Goal: Task Accomplishment & Management: Manage account settings

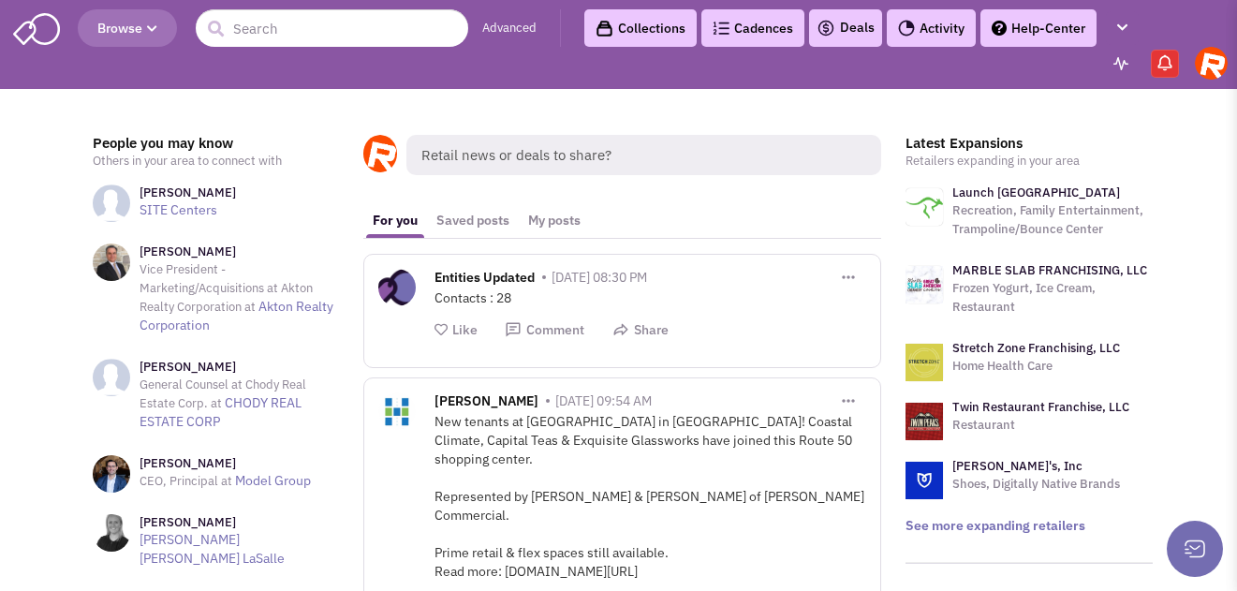
click at [641, 31] on link "Collections" at bounding box center [640, 27] width 112 height 37
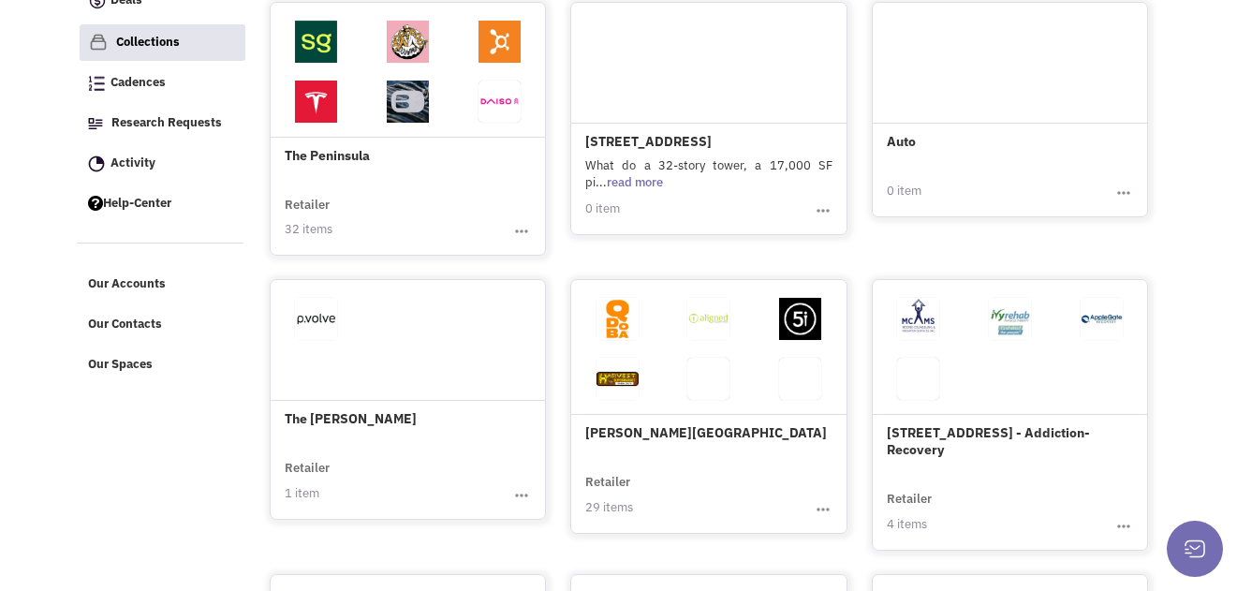
scroll to position [333, 0]
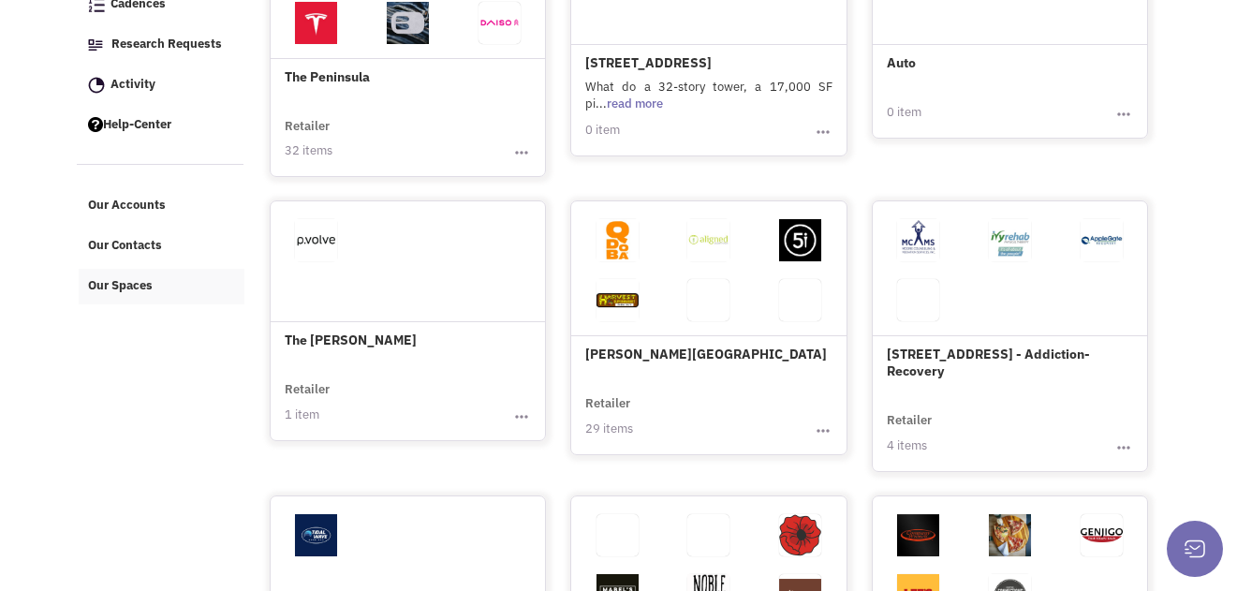
click at [107, 293] on span "Our Spaces" at bounding box center [120, 285] width 65 height 16
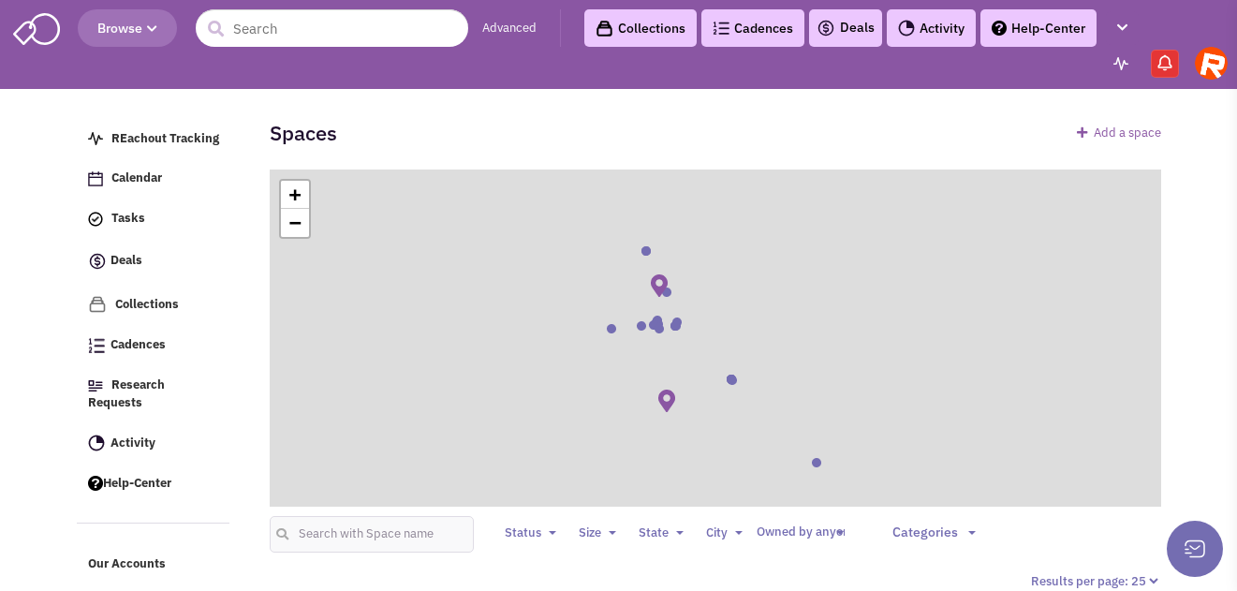
select select
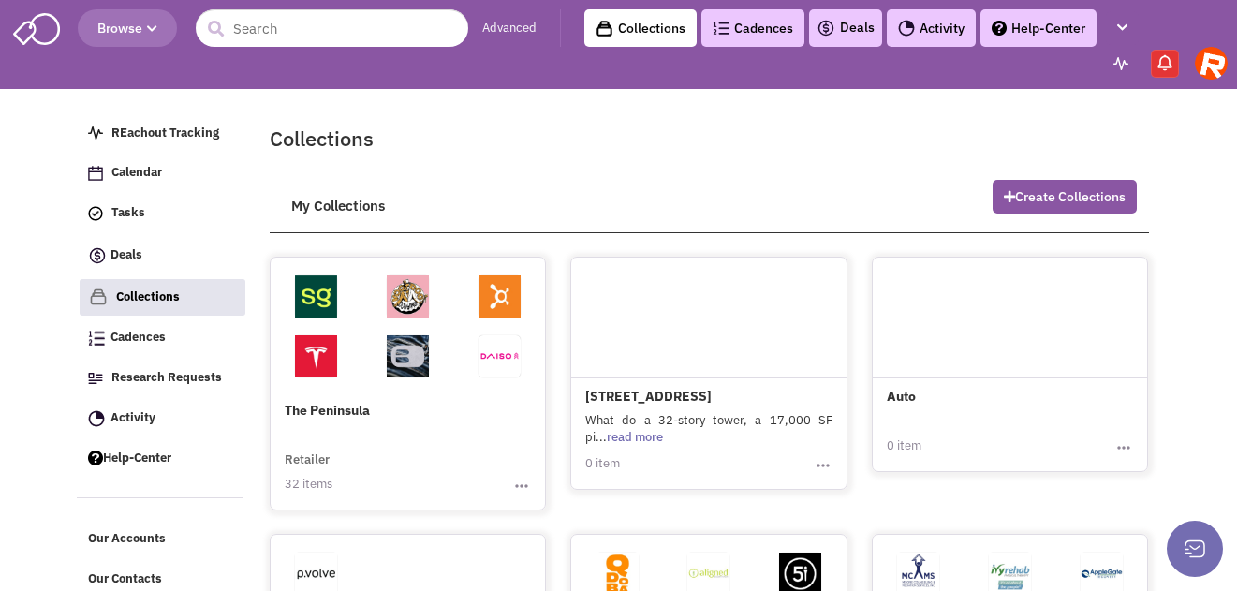
scroll to position [333, 0]
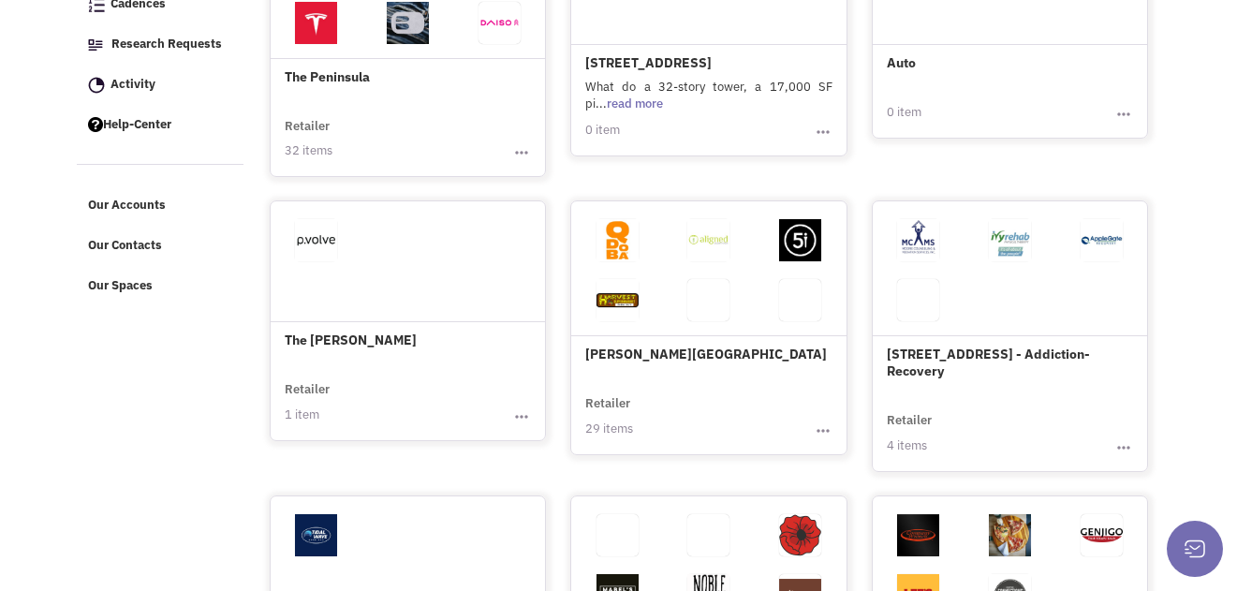
click at [400, 65] on h4 "The Peninsula" at bounding box center [408, 9] width 247 height 154
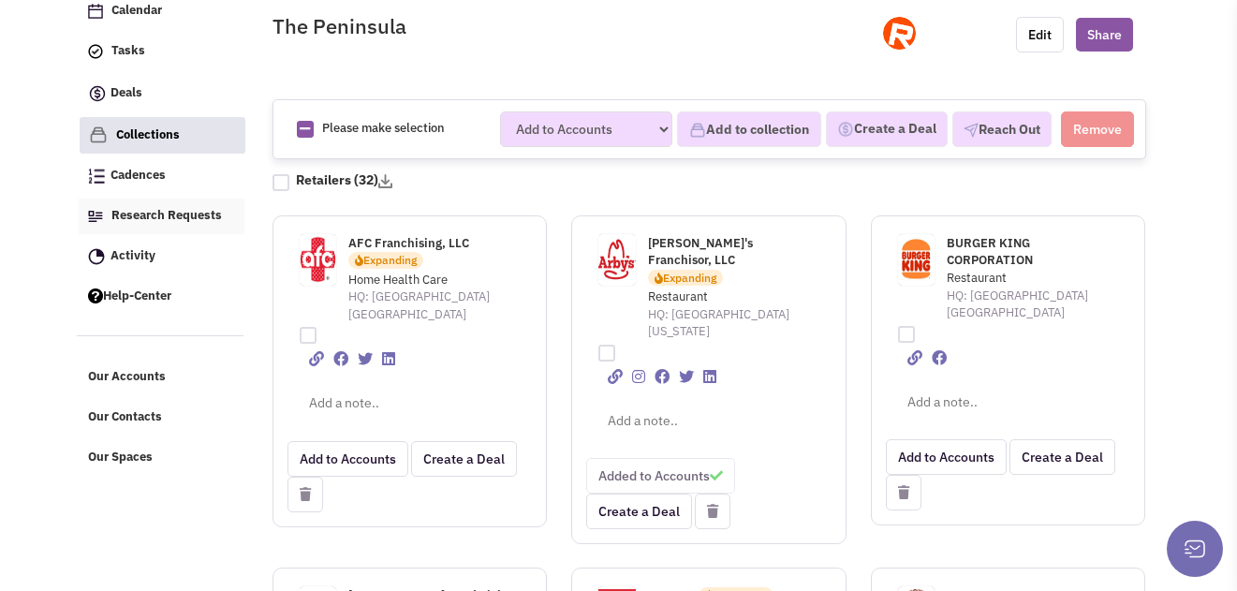
scroll to position [163, 0]
click at [144, 454] on link "Our Spaces" at bounding box center [162, 457] width 166 height 36
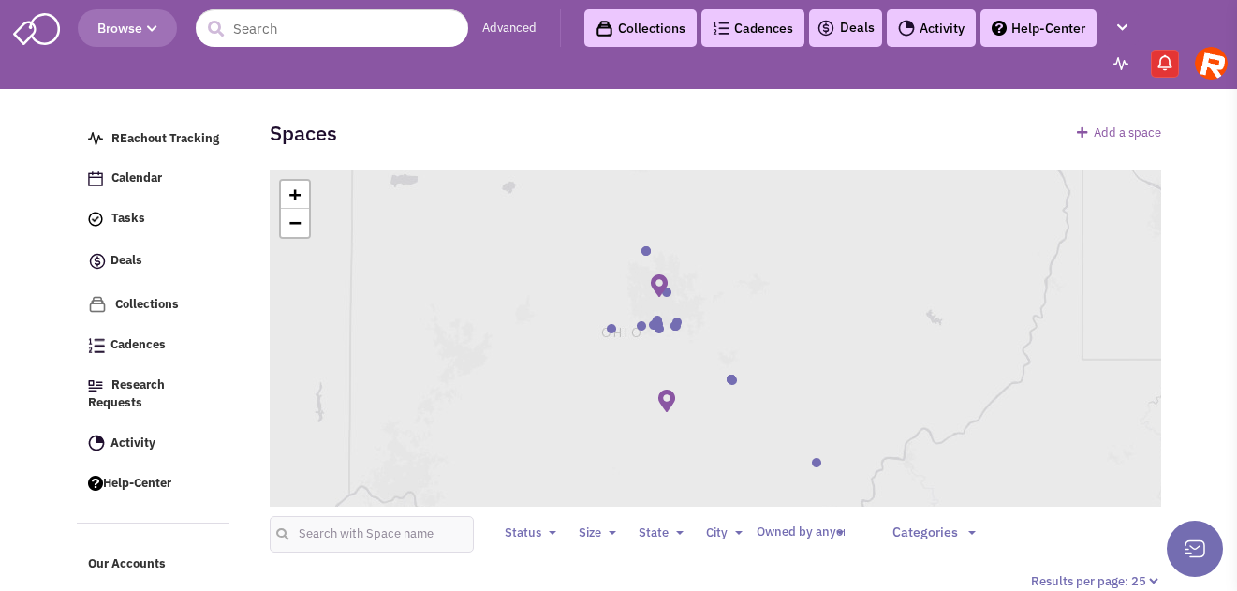
select select
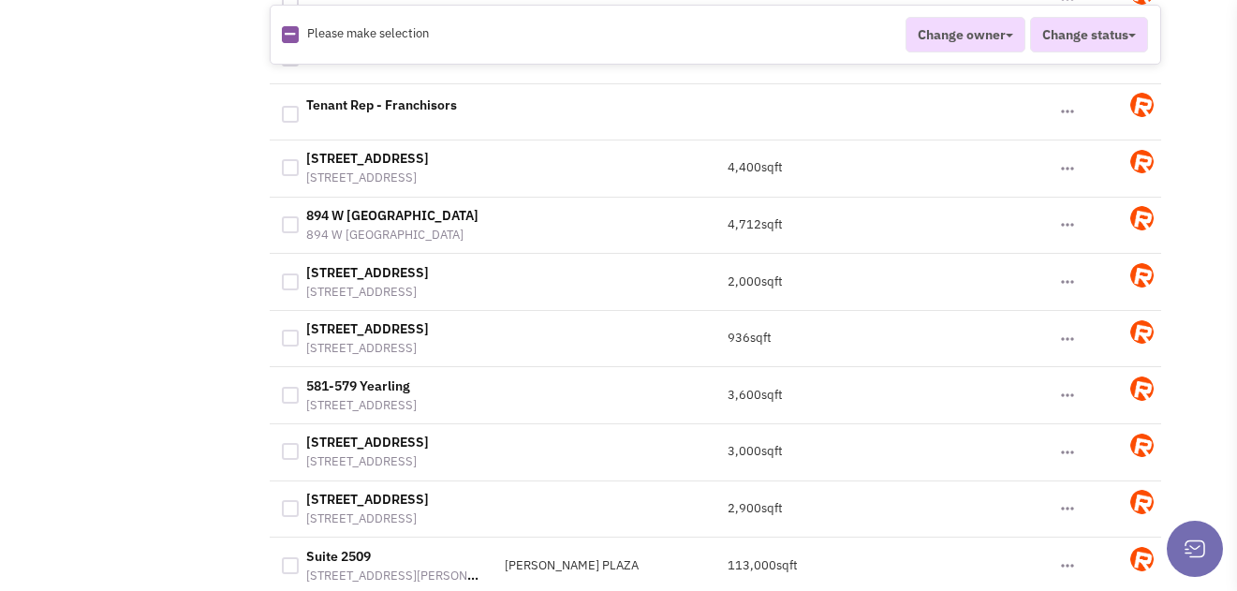
scroll to position [1652, 0]
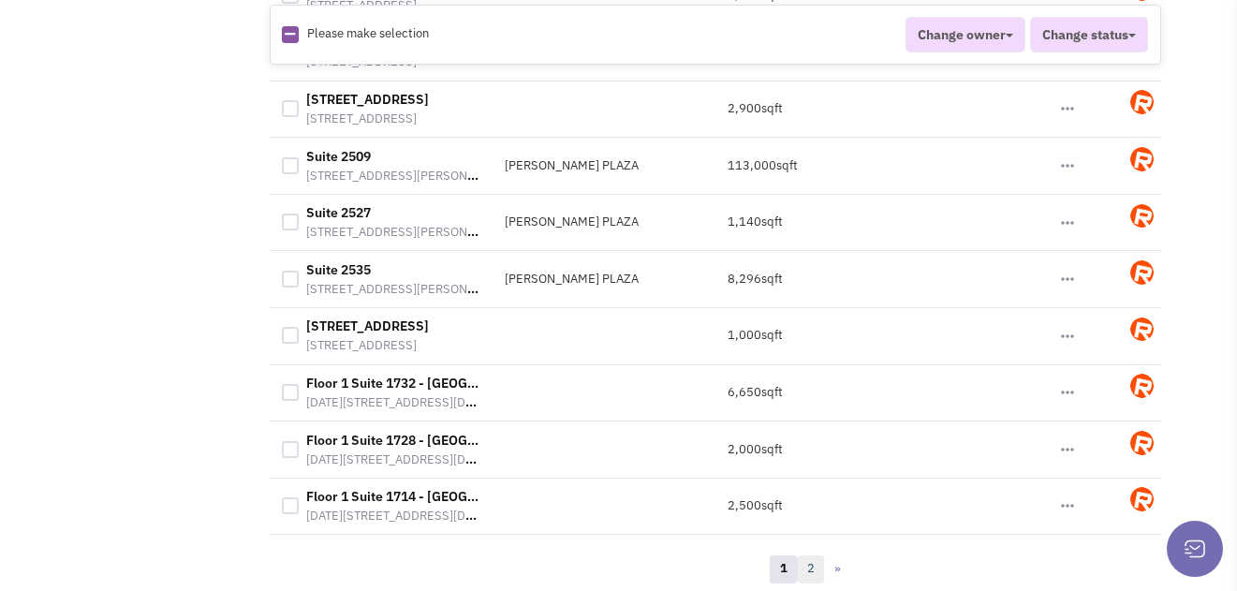
click at [810, 576] on link "2" at bounding box center [811, 569] width 28 height 28
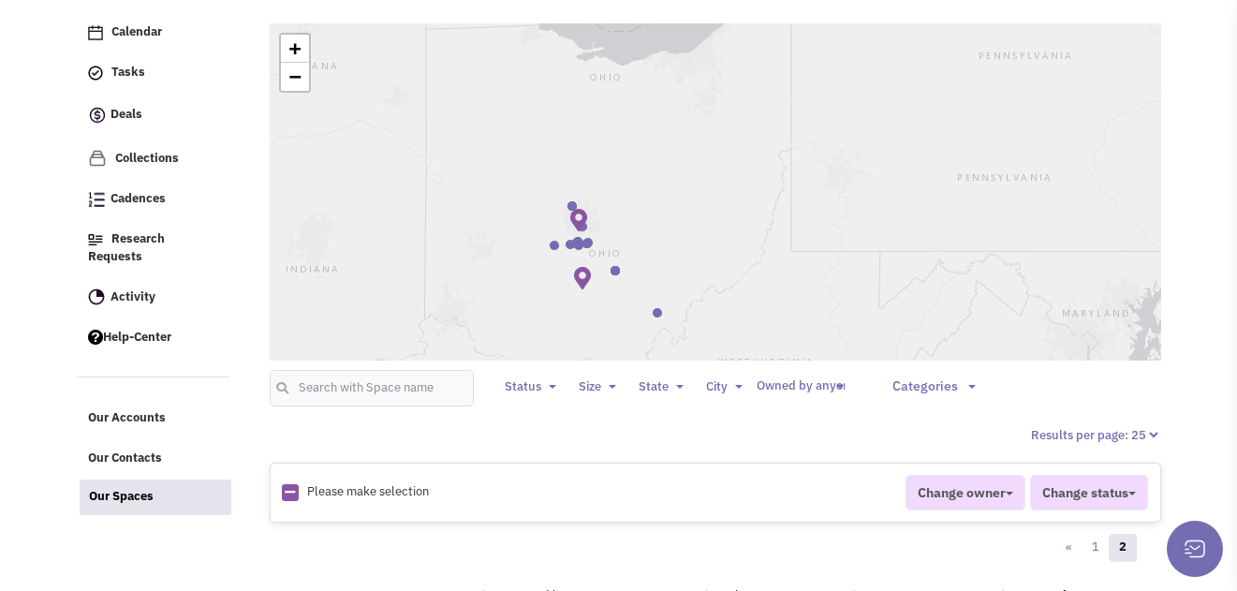
scroll to position [0, 0]
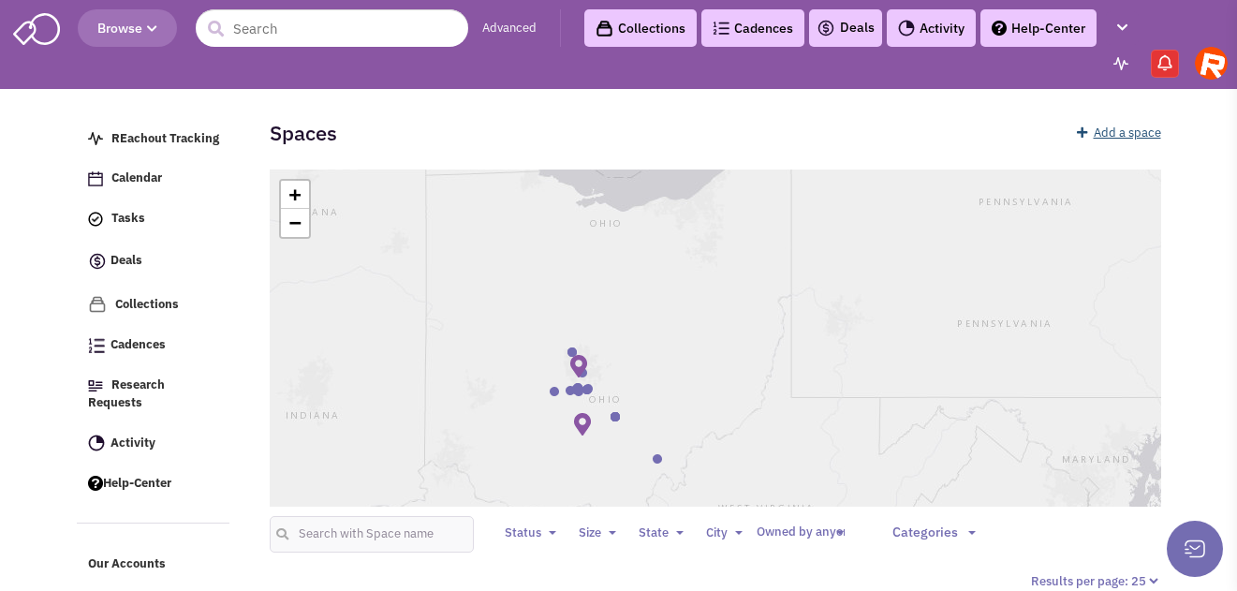
click at [1110, 129] on link "Add a space" at bounding box center [1119, 133] width 84 height 16
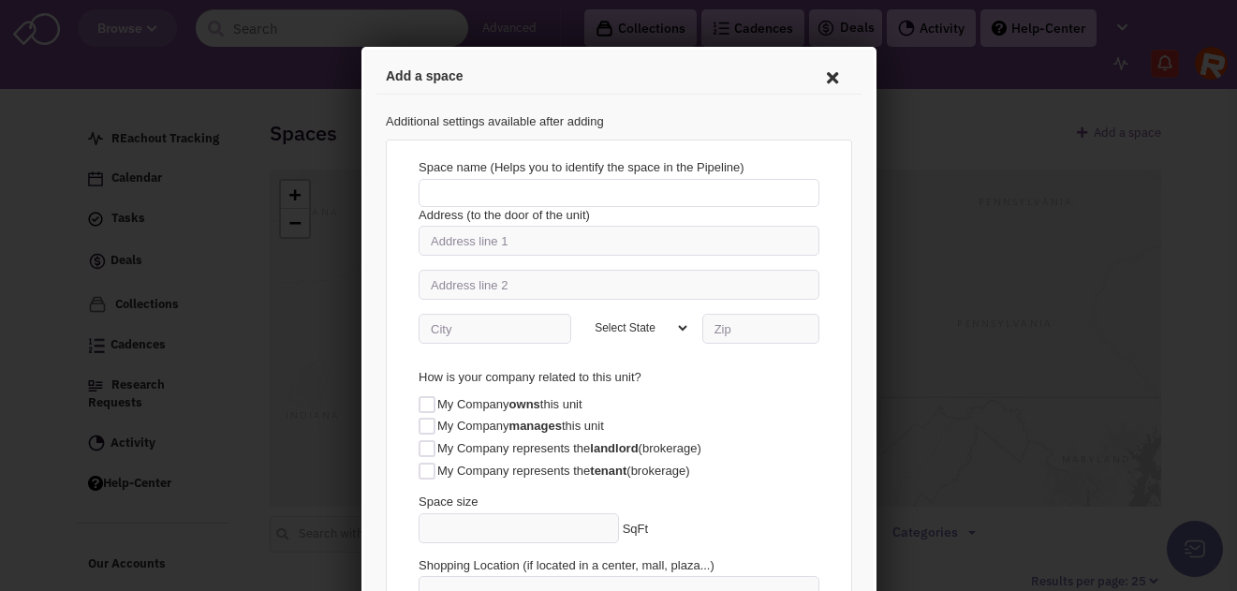
click at [650, 184] on input "text" at bounding box center [615, 190] width 401 height 28
type input "One at The Peninsula"
click at [671, 243] on input "text" at bounding box center [615, 238] width 401 height 30
type input "111 Belle St"
click at [534, 330] on input "text" at bounding box center [491, 326] width 153 height 30
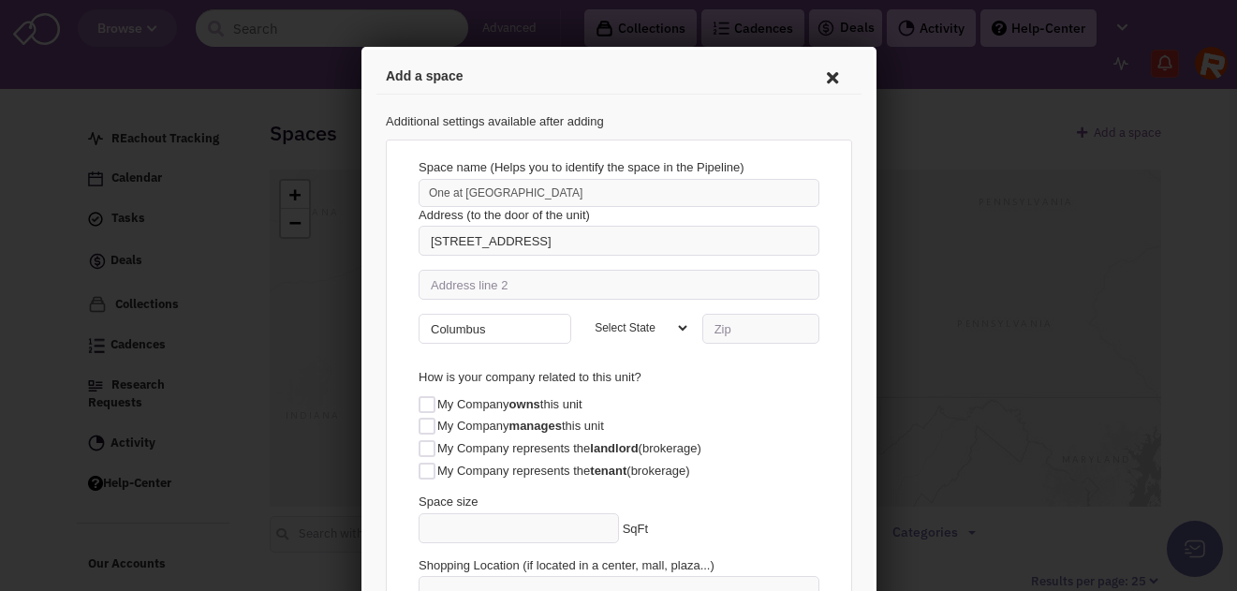
type input "Columbus"
click at [754, 325] on input "number" at bounding box center [756, 326] width 117 height 30
click at [668, 325] on select "Select State AL AK AZ AR CA CO CT DE DC FL GA HI ID IL IN IA KS KY LA ME MD MA …" at bounding box center [632, 325] width 107 height 28
select select "OH"
click at [579, 311] on select "Select State AL AK AZ AR CA CO CT DE DC FL GA HI ID IL IN IA KS KY LA ME MD MA …" at bounding box center [632, 325] width 107 height 28
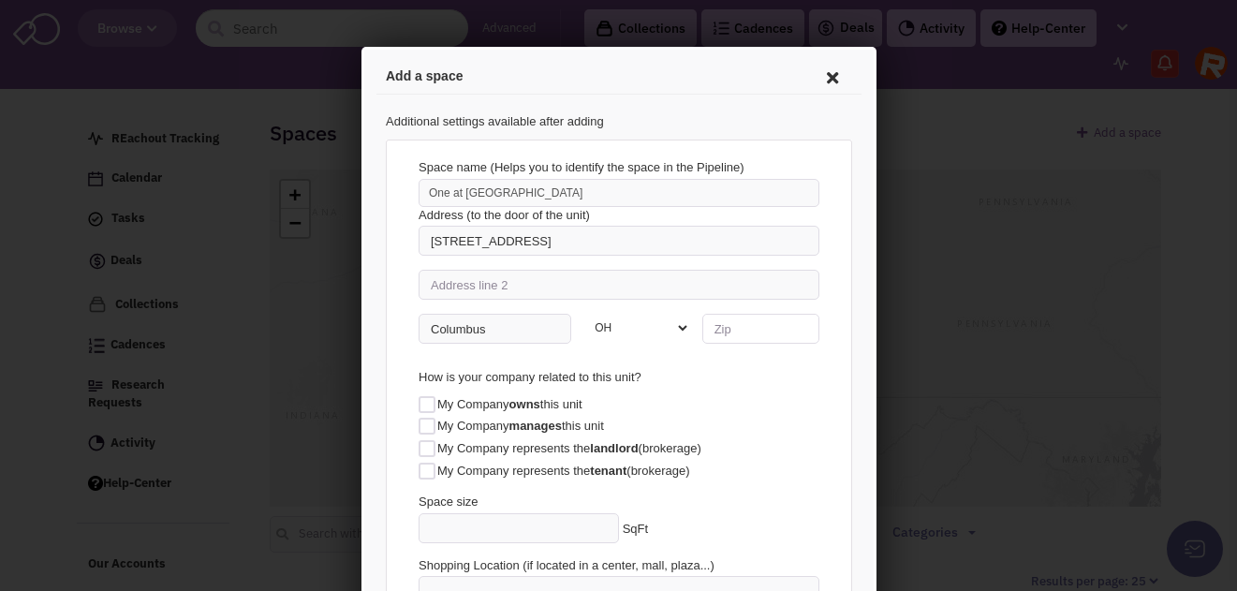
click at [764, 332] on input "number" at bounding box center [756, 326] width 117 height 30
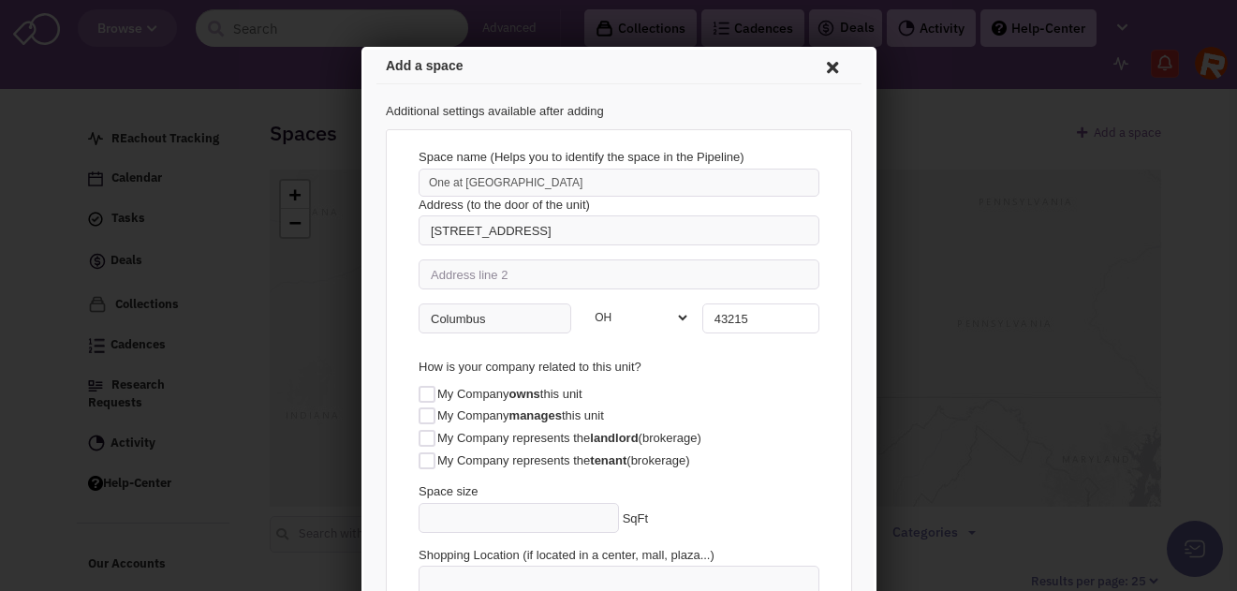
scroll to position [16, 0]
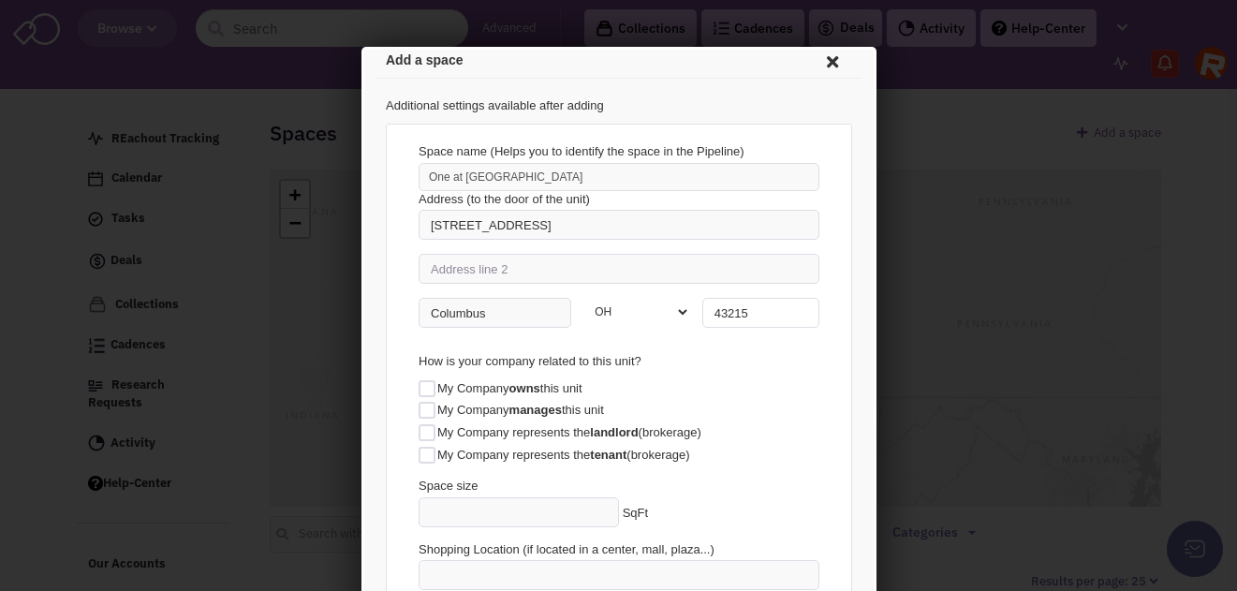
type input "43215"
click at [423, 432] on div at bounding box center [423, 429] width 17 height 17
click at [433, 432] on input "My Company represents the landlord (brokerage)" at bounding box center [439, 431] width 12 height 12
checkbox input "true"
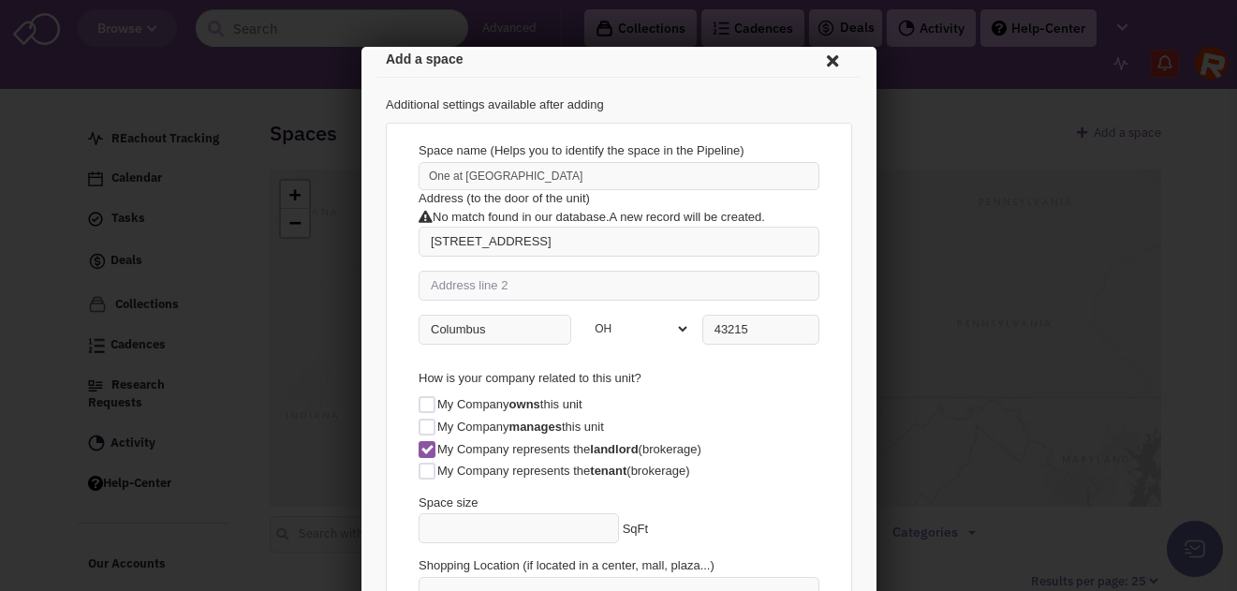
scroll to position [18, 0]
click at [554, 519] on input "text" at bounding box center [515, 524] width 200 height 30
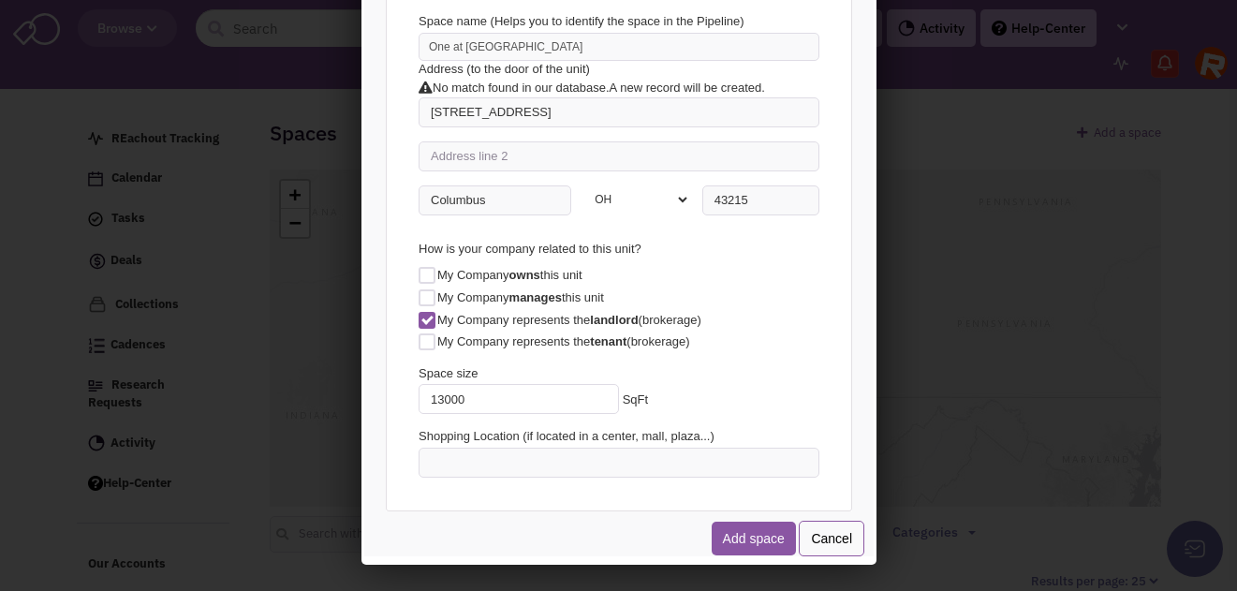
scroll to position [128, 0]
type input "13000"
click at [749, 535] on button "Add space" at bounding box center [750, 536] width 84 height 34
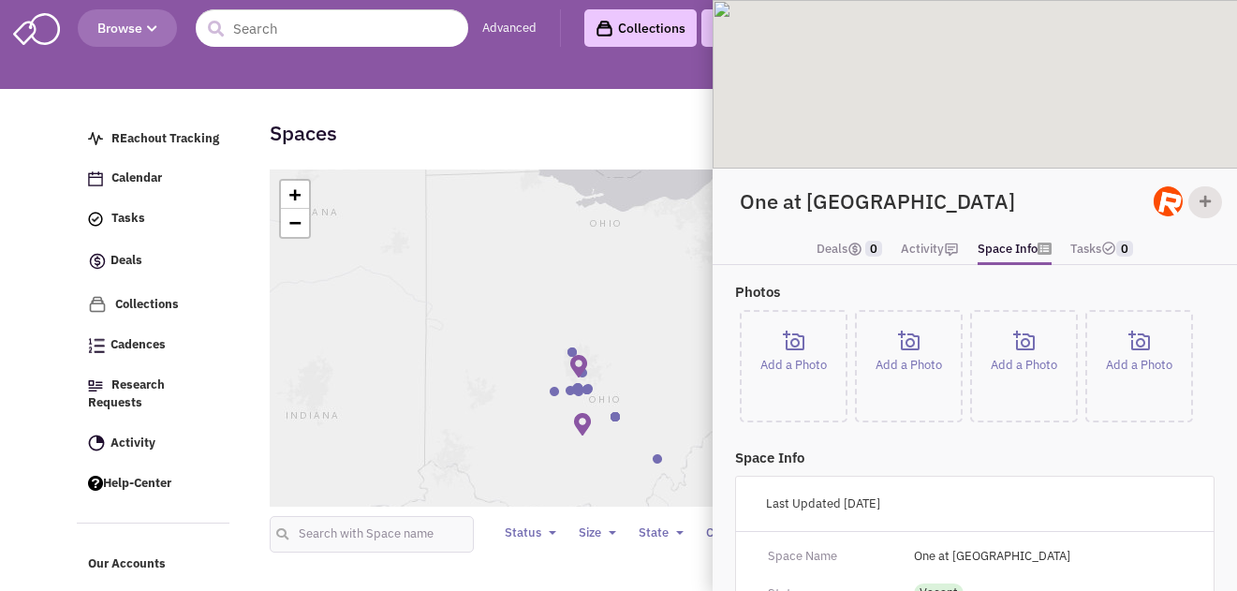
select select
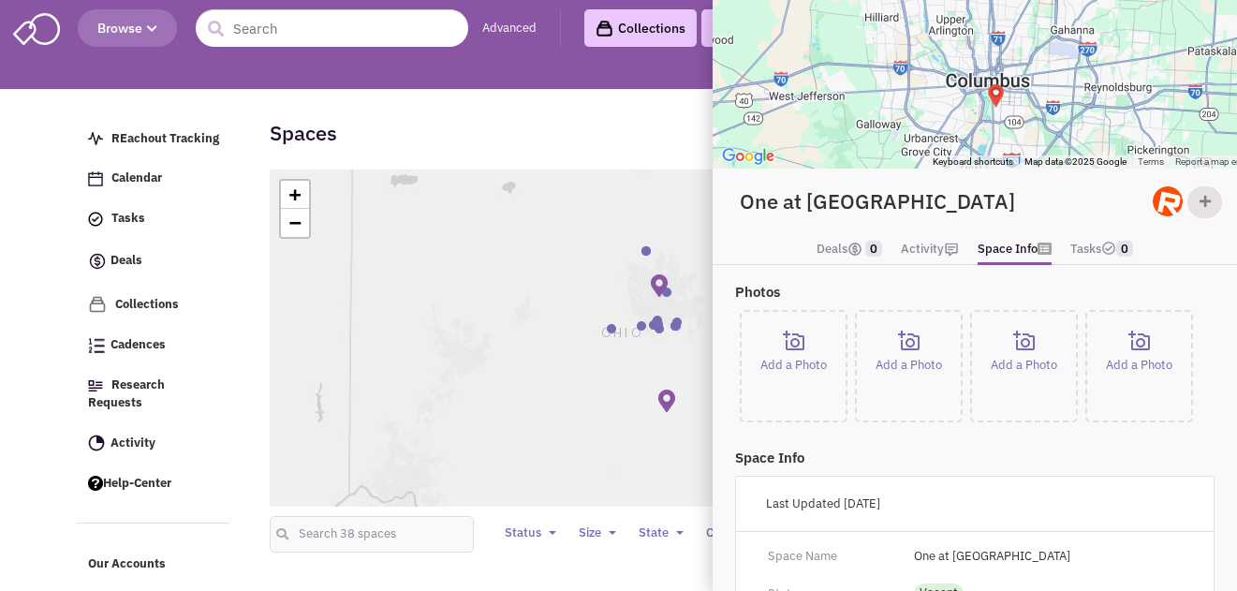
click at [806, 344] on div "Add a Photo" at bounding box center [793, 355] width 89 height 51
click at [809, 362] on link "Add a Photo" at bounding box center [793, 365] width 66 height 31
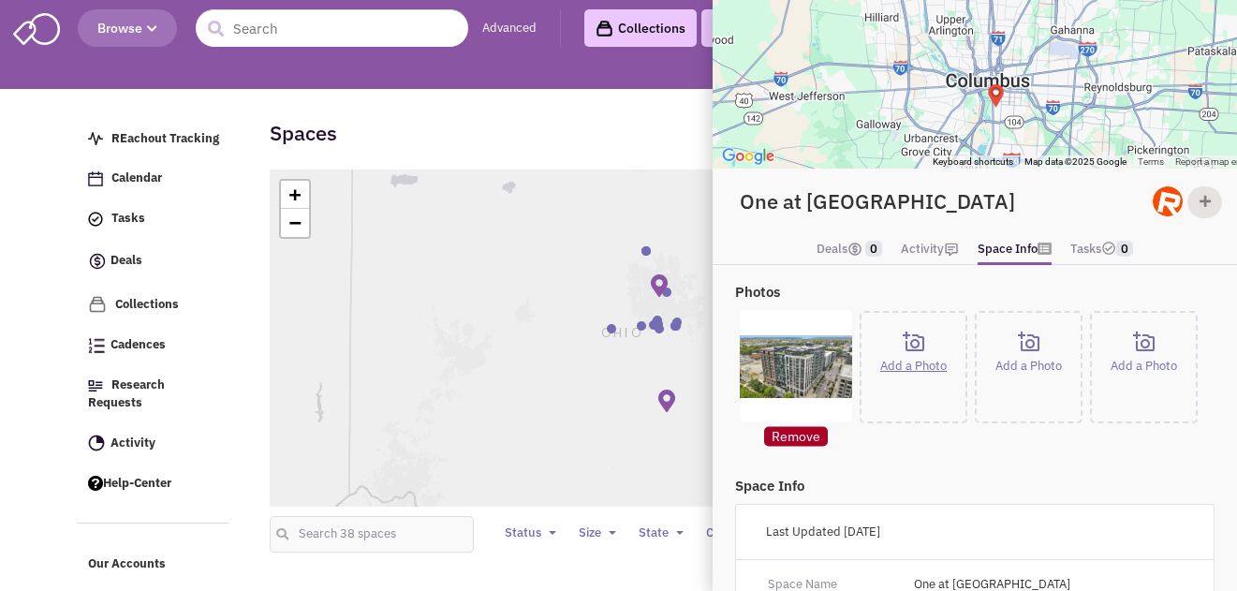
click at [915, 363] on link "Add a Photo" at bounding box center [913, 366] width 66 height 31
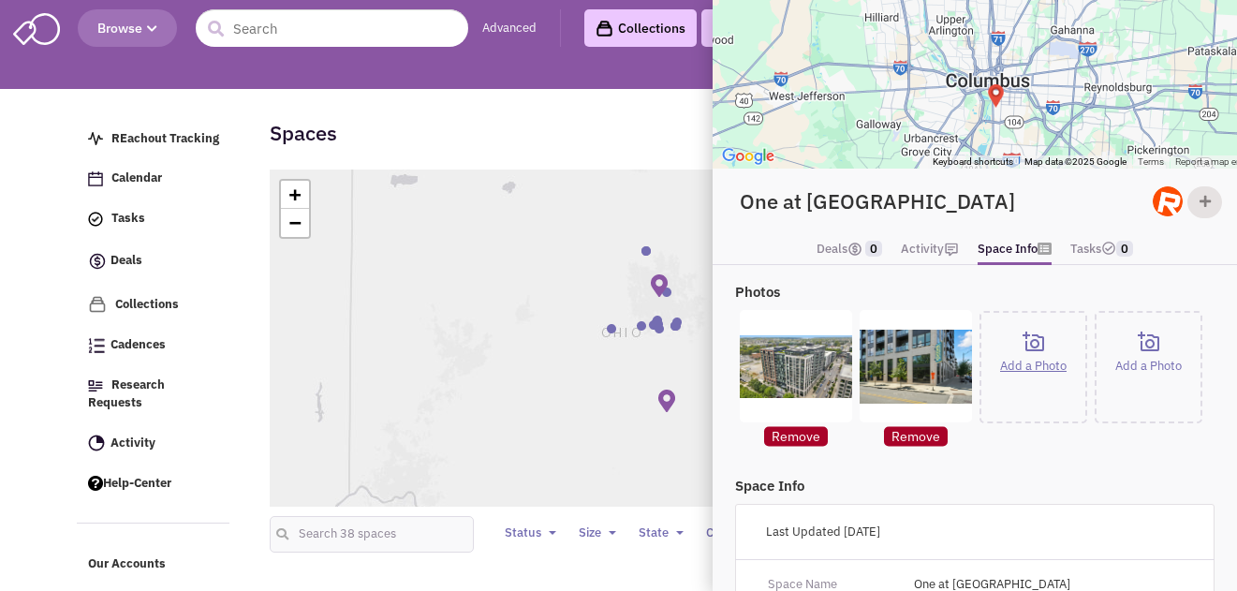
click at [1038, 368] on link "Add a Photo" at bounding box center [1033, 366] width 66 height 31
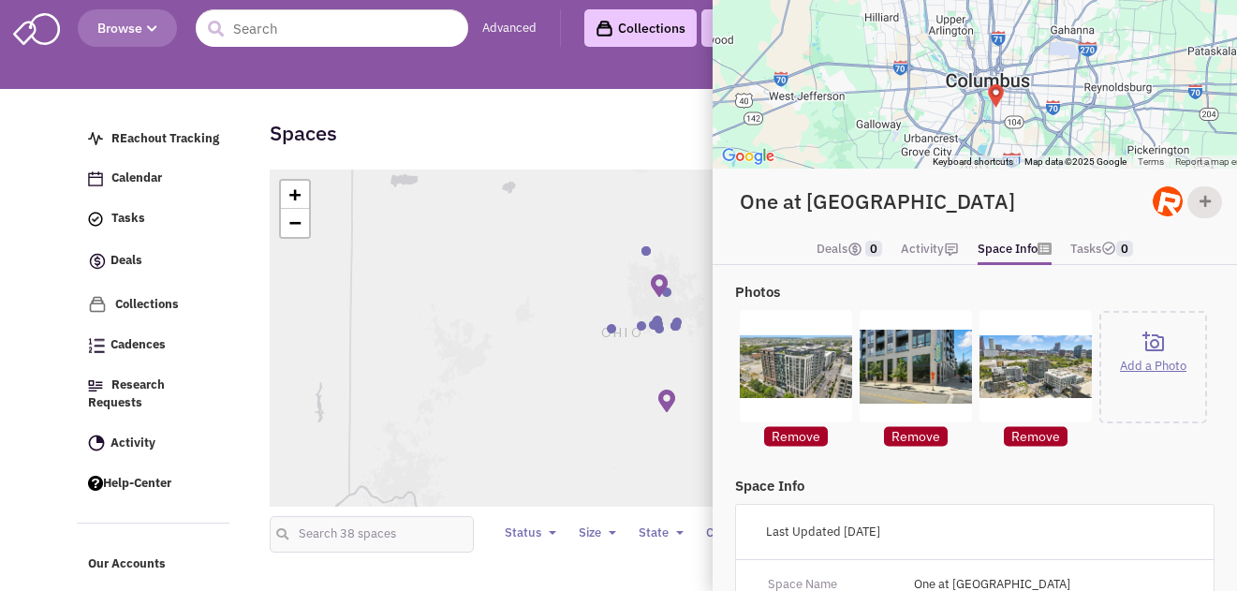
click at [1163, 368] on link "Add a Photo" at bounding box center [1153, 366] width 66 height 31
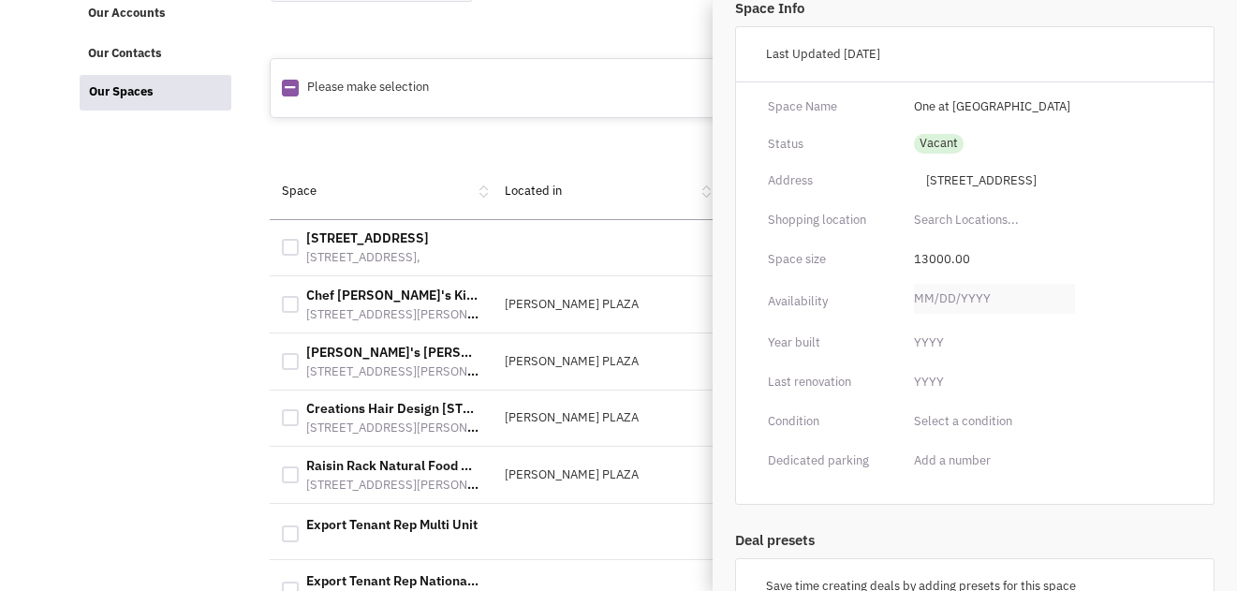
scroll to position [556, 0]
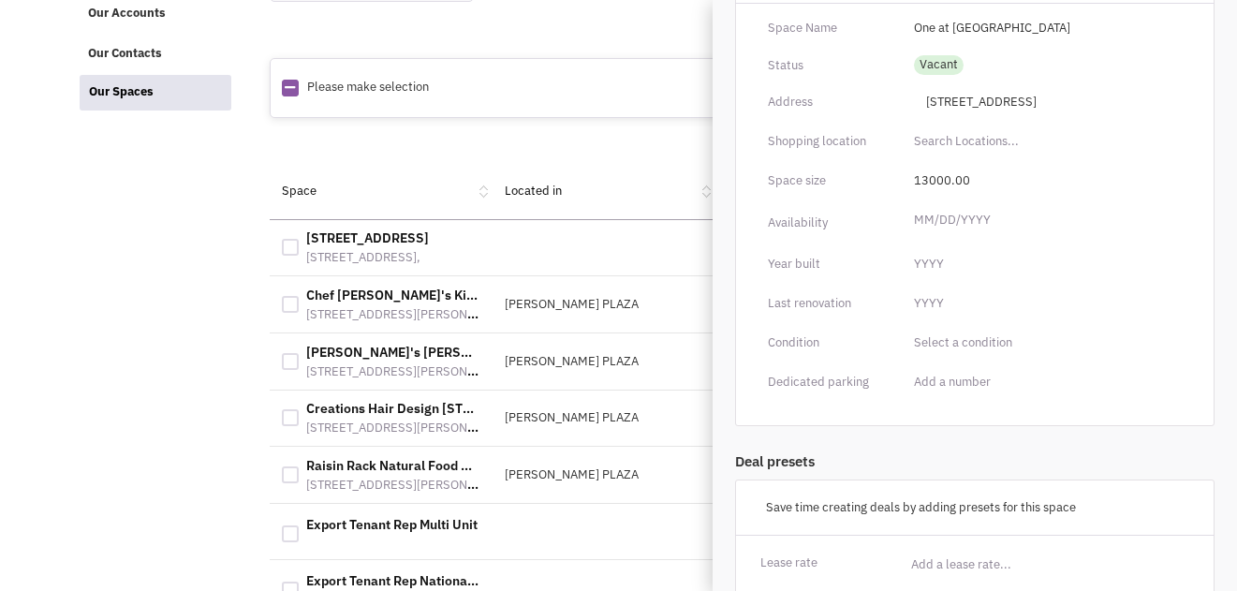
click at [967, 217] on input "text" at bounding box center [994, 220] width 161 height 30
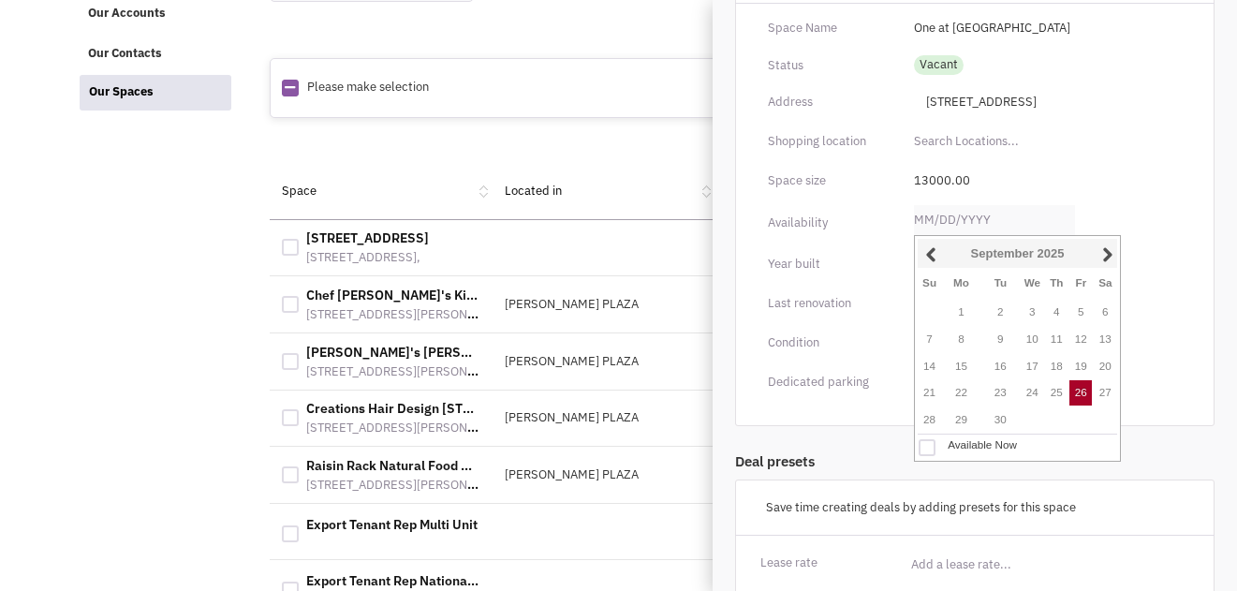
click at [857, 442] on form "Photos Add a Photo Remove Add a Photo Remove Add a Photo Remove Add a Photo Rem…" at bounding box center [975, 242] width 502 height 1045
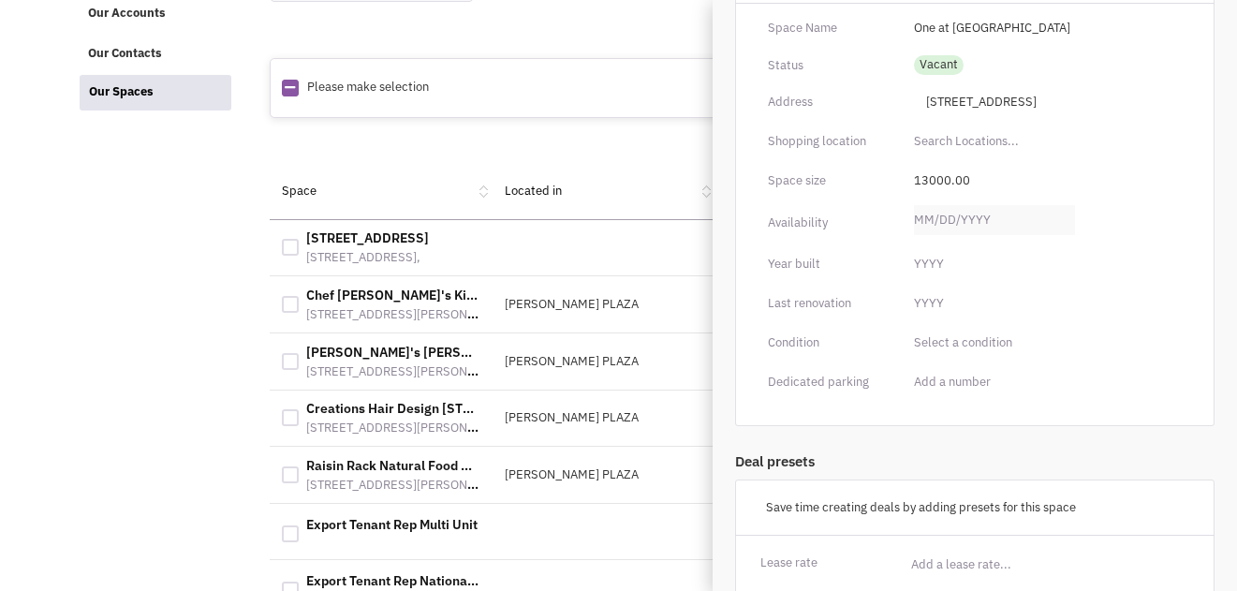
click at [948, 347] on input "text" at bounding box center [1048, 343] width 268 height 30
click at [966, 457] on link "Shell space" at bounding box center [965, 461] width 101 height 23
type input "Shell space"
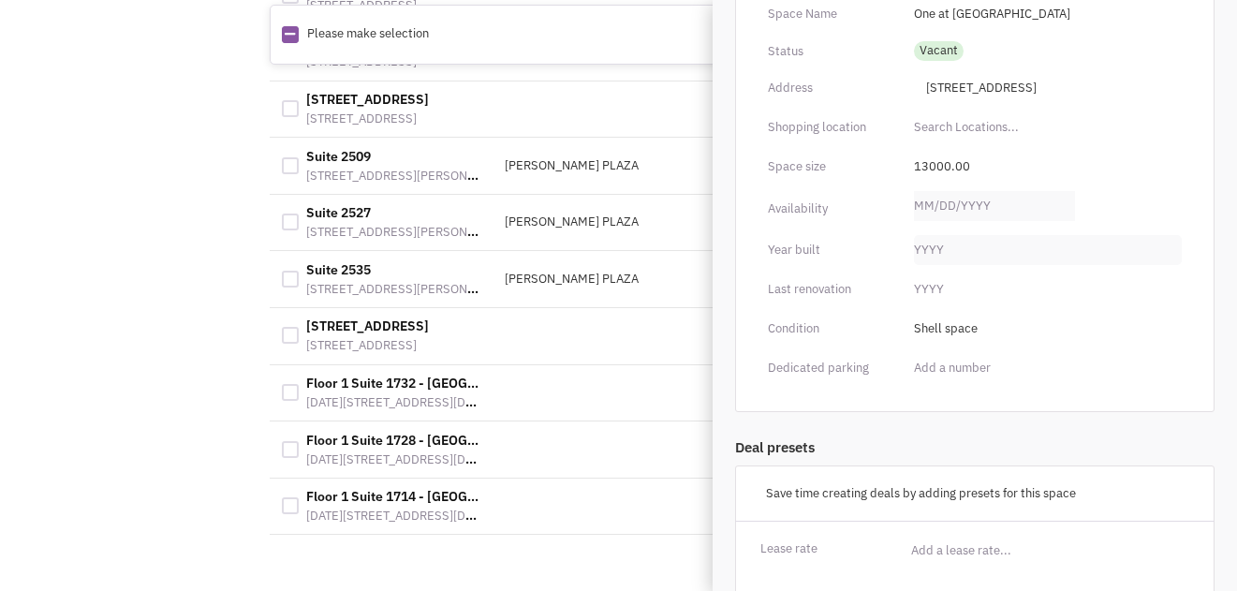
scroll to position [0, 0]
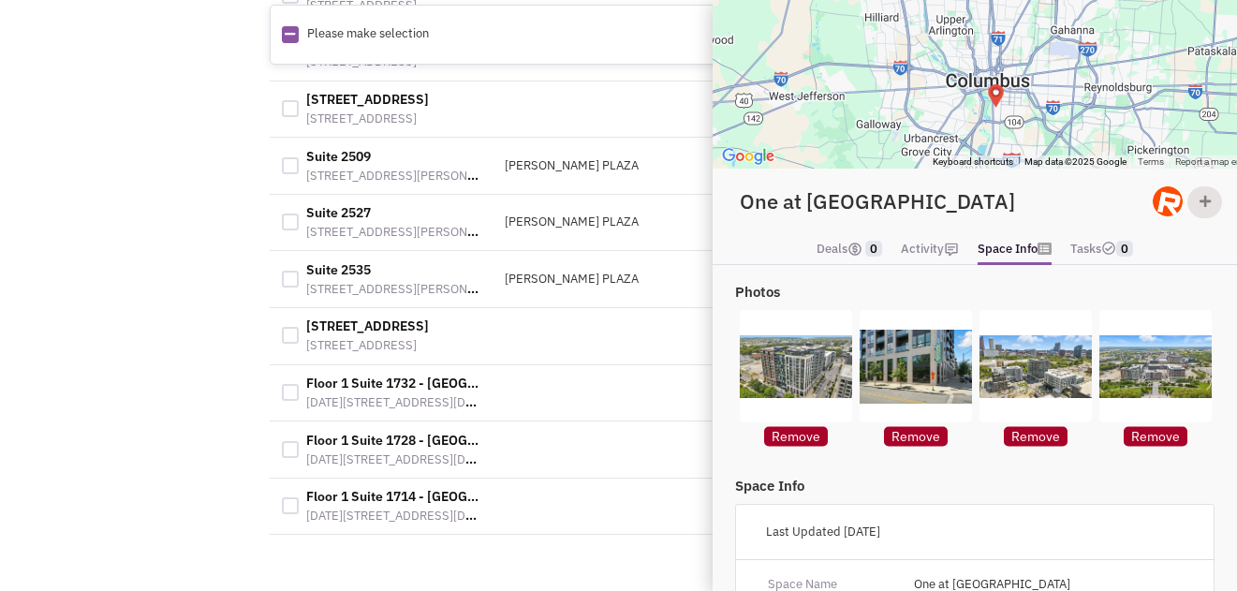
click at [1089, 248] on link "Tasks 0" at bounding box center [1101, 249] width 63 height 27
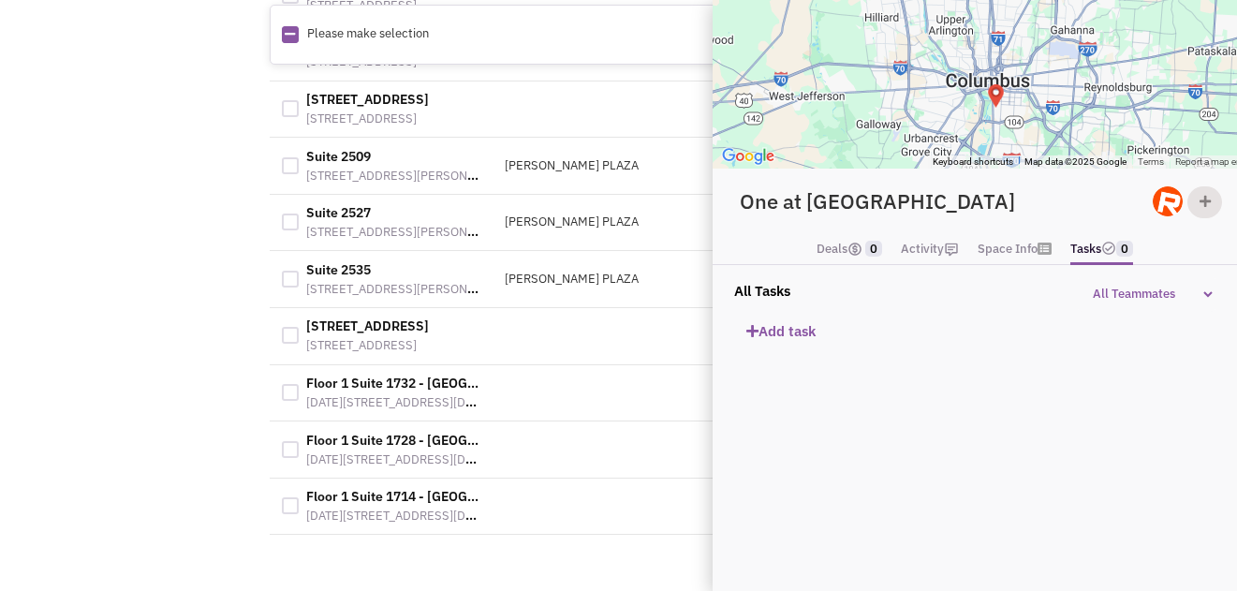
click at [835, 250] on link "Deals 0" at bounding box center [849, 249] width 66 height 27
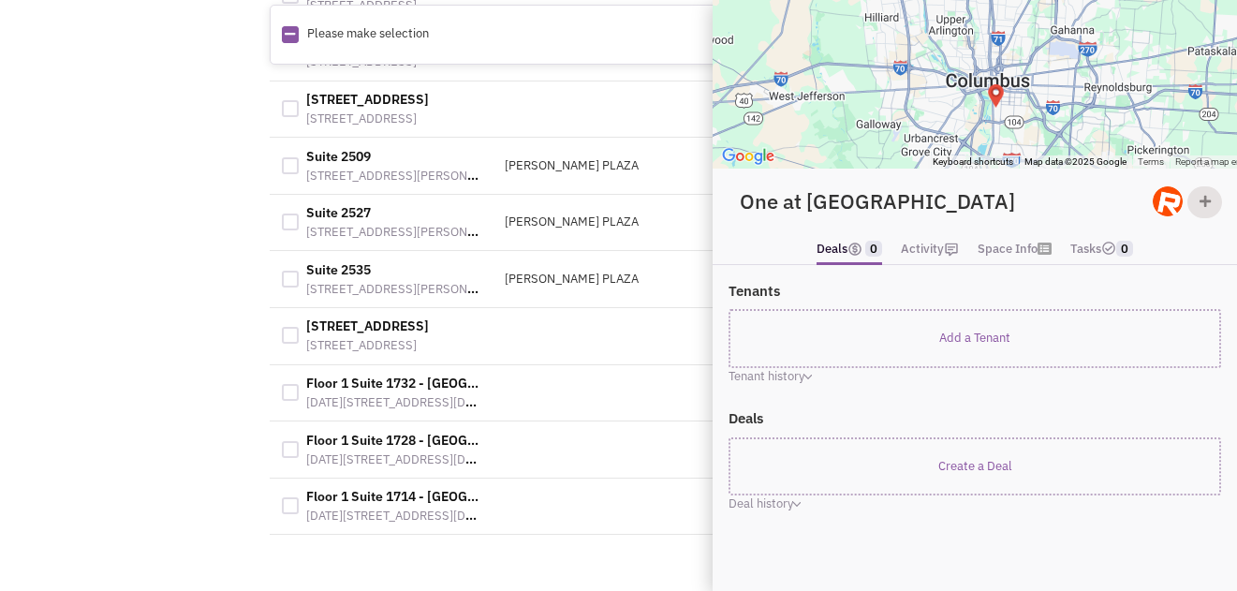
click at [936, 250] on link "Activity" at bounding box center [930, 249] width 58 height 27
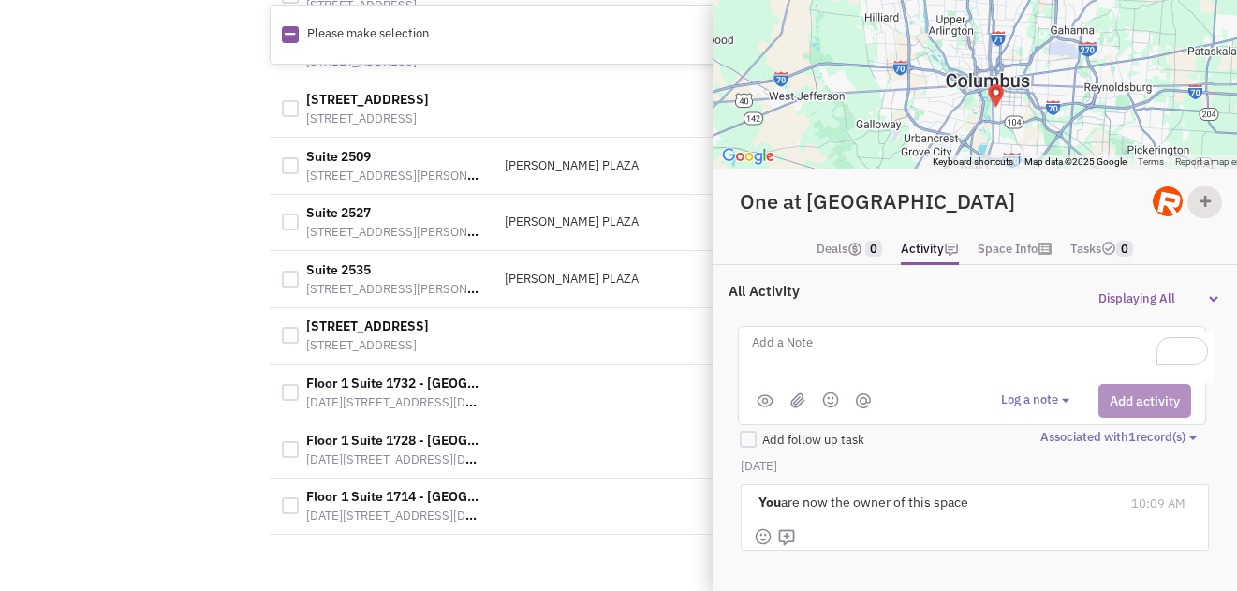
click at [1023, 246] on link "Space Info" at bounding box center [1014, 249] width 74 height 27
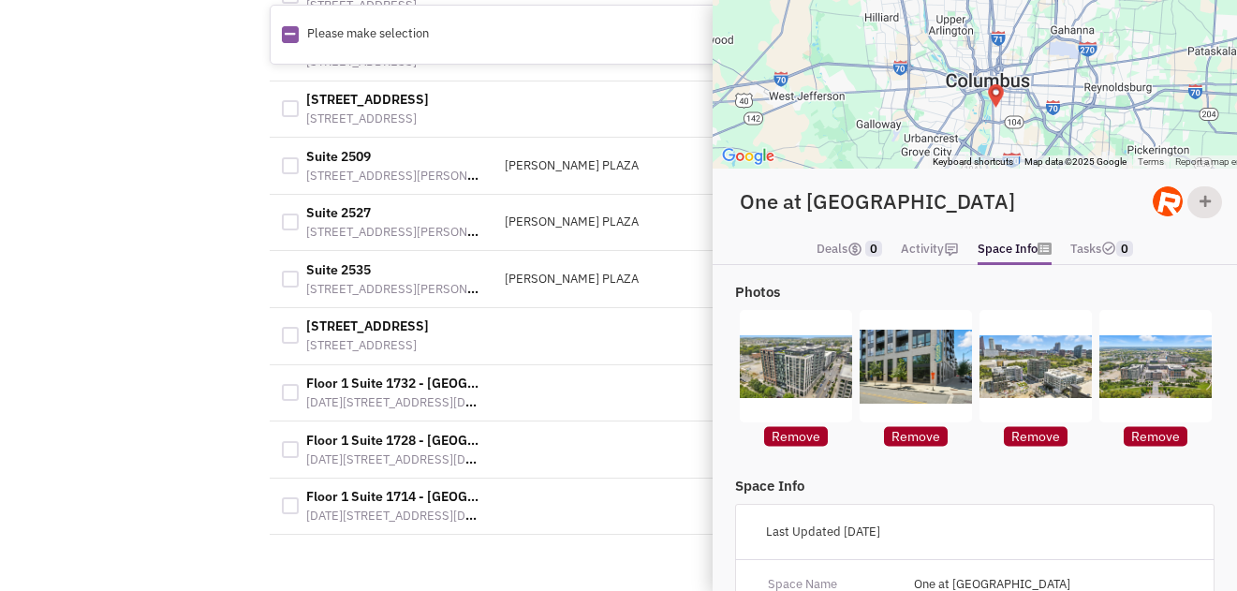
scroll to position [1002, 0]
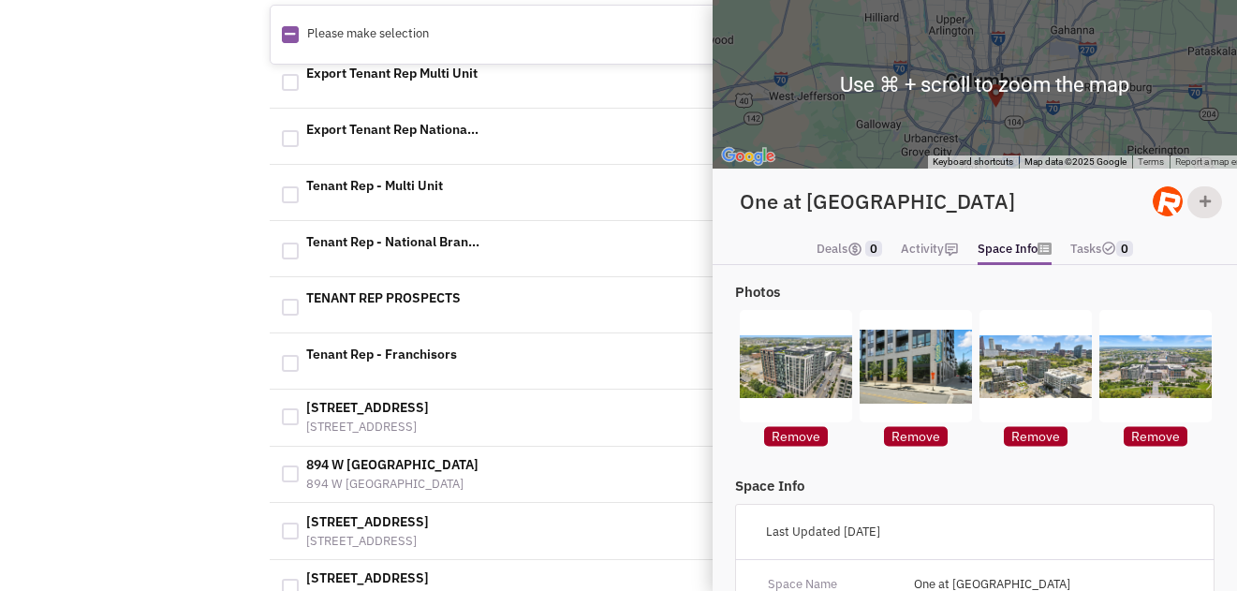
click at [175, 199] on div "Retailsphere Support Message Send REachout Tracking Calendar Tasks Completed Ta…" at bounding box center [618, 166] width 1091 height 2146
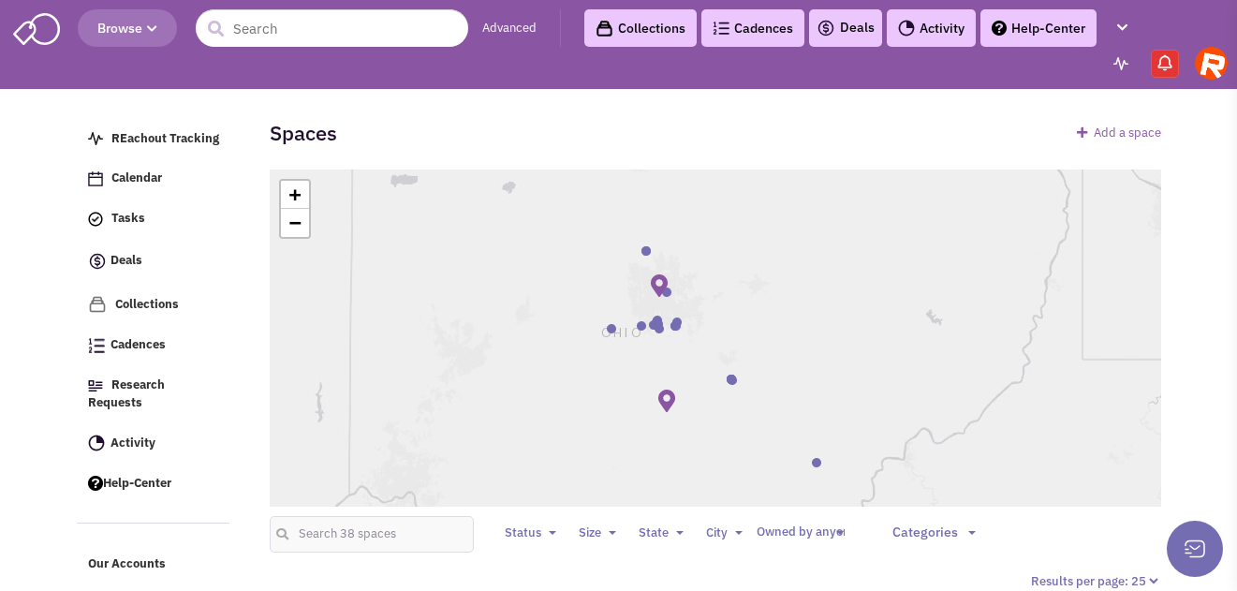
select select
click at [48, 35] on img at bounding box center [36, 27] width 47 height 36
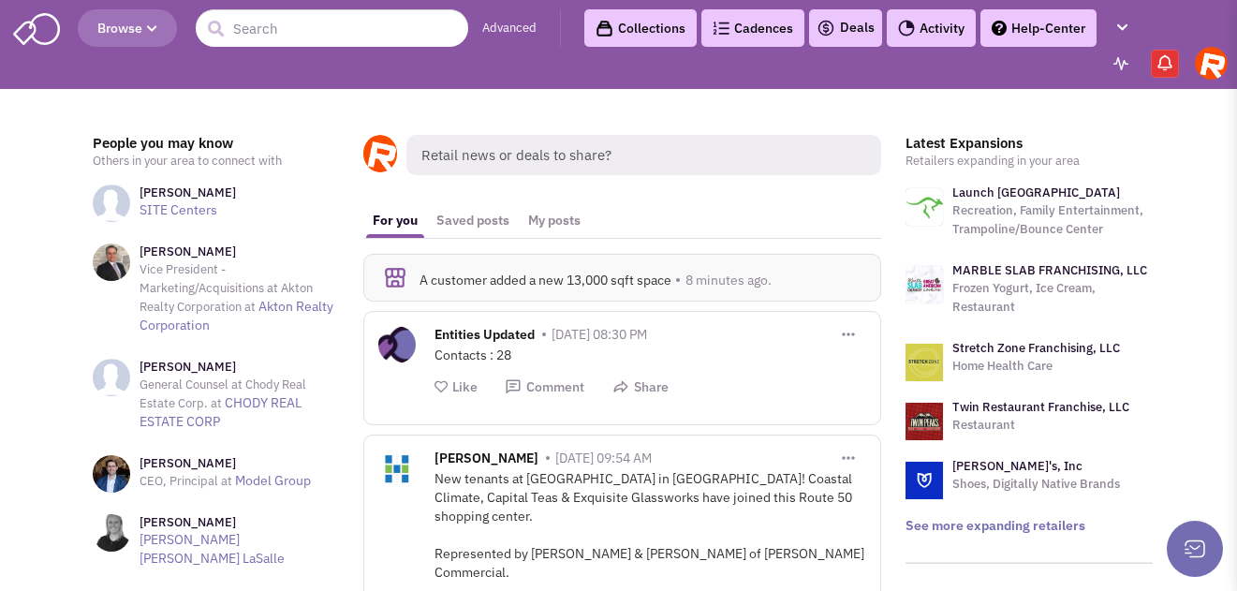
click at [527, 154] on span "Retail news or deals to share?" at bounding box center [643, 155] width 475 height 40
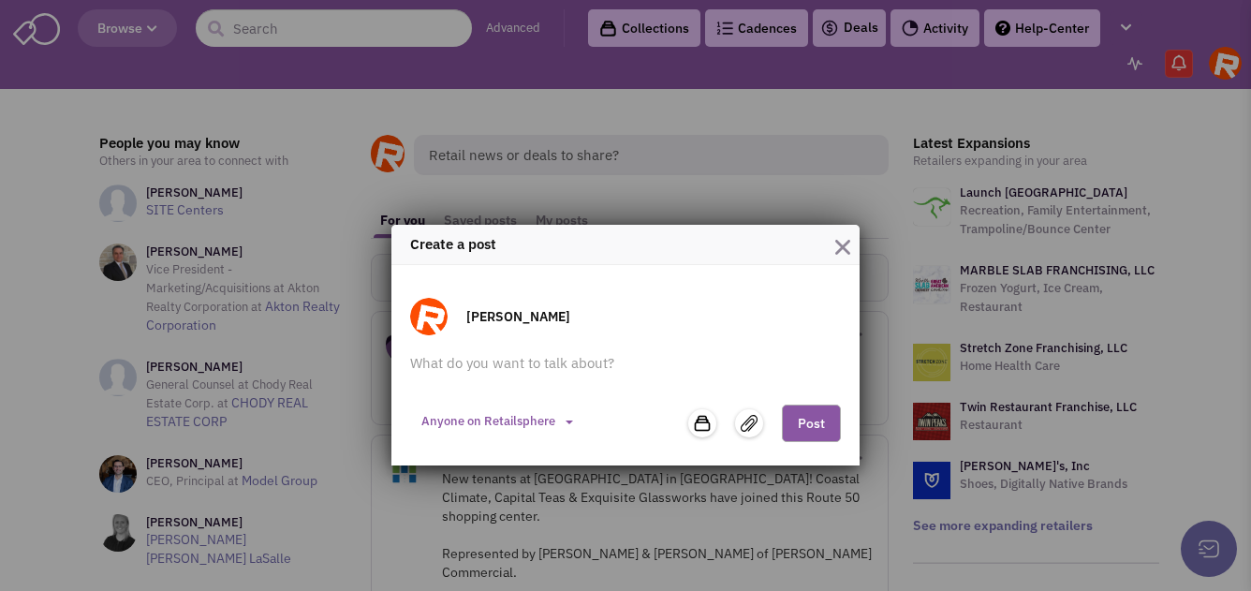
click at [836, 248] on img "button" at bounding box center [842, 247] width 15 height 15
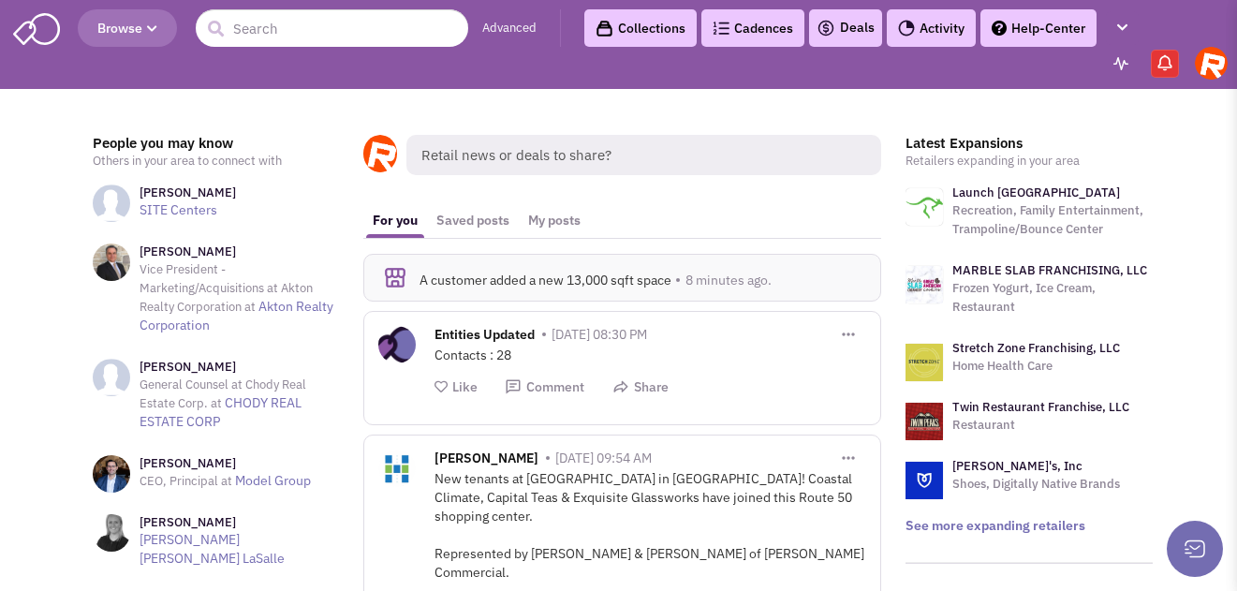
click at [1212, 73] on img at bounding box center [1210, 63] width 33 height 33
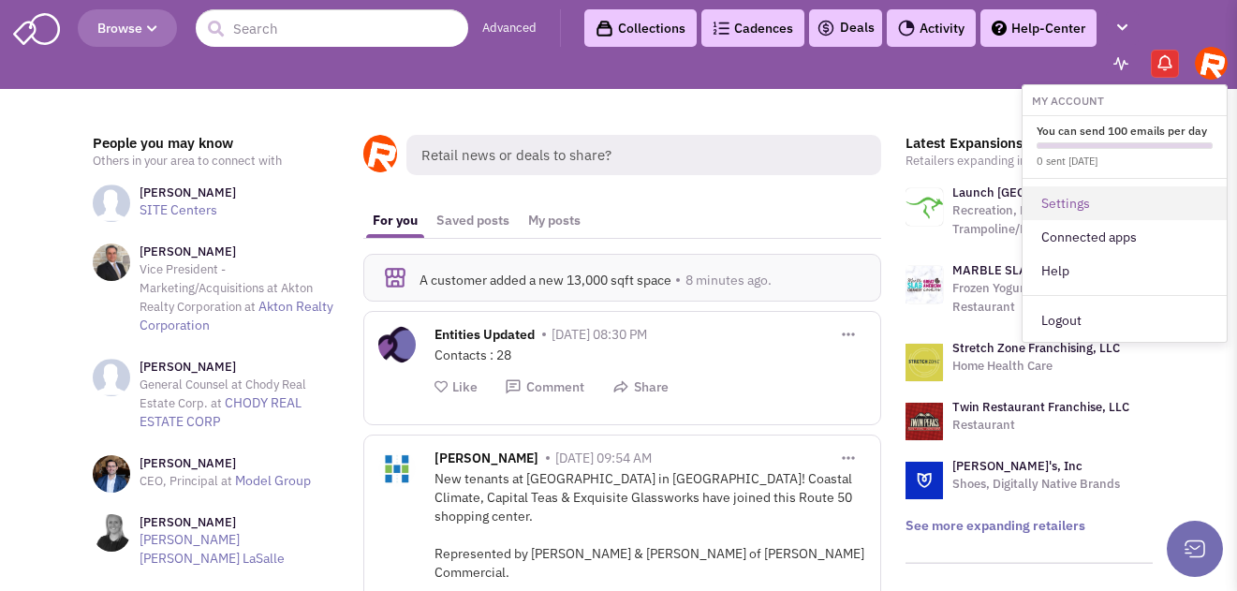
click at [1097, 198] on link "Settings" at bounding box center [1124, 203] width 204 height 34
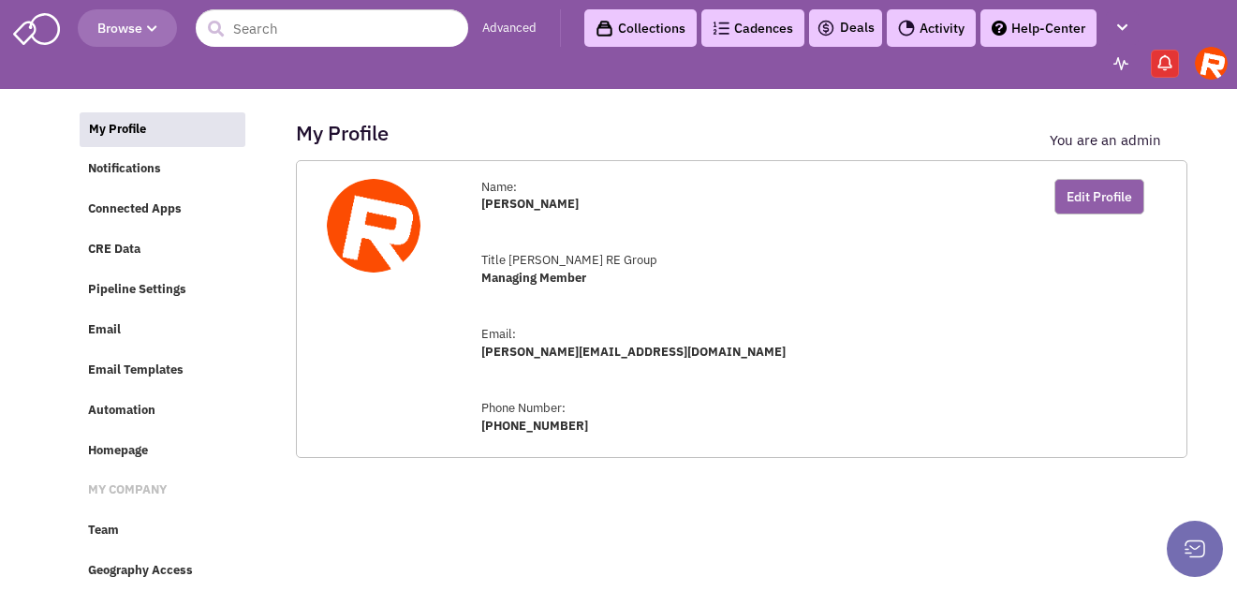
click at [1104, 193] on button "Edit Profile" at bounding box center [1099, 197] width 90 height 36
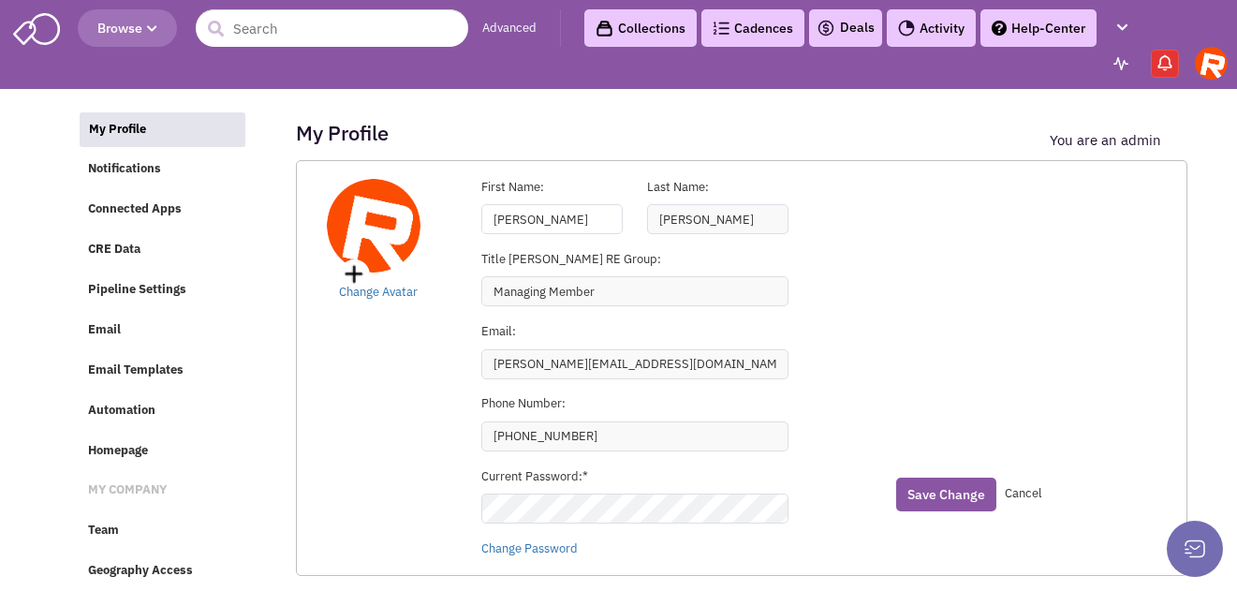
click at [538, 212] on input "Jennifer" at bounding box center [551, 219] width 141 height 30
click at [539, 212] on input "Jennifer" at bounding box center [551, 219] width 141 height 30
type input "Will"
click at [750, 228] on input "Rooney" at bounding box center [717, 219] width 141 height 30
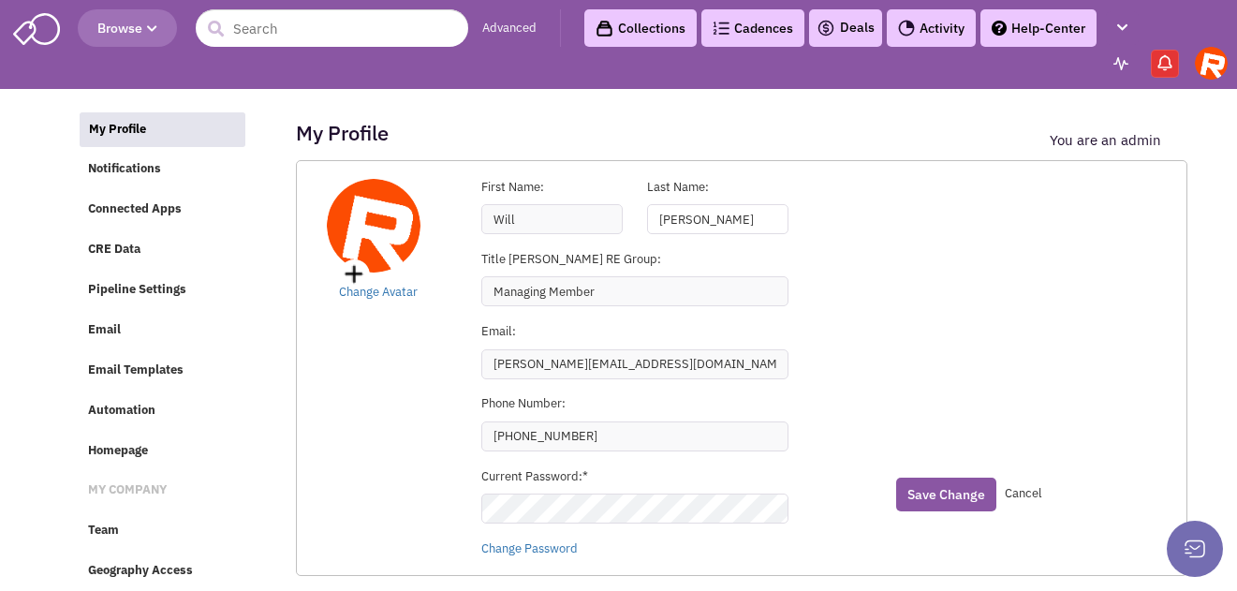
click at [750, 228] on input "Rooney" at bounding box center [717, 219] width 141 height 30
type input "[PERSON_NAME]"
click at [696, 296] on input "Managing Member" at bounding box center [634, 291] width 307 height 30
click at [676, 370] on input "jennifer@rothregroup.com" at bounding box center [634, 364] width 307 height 30
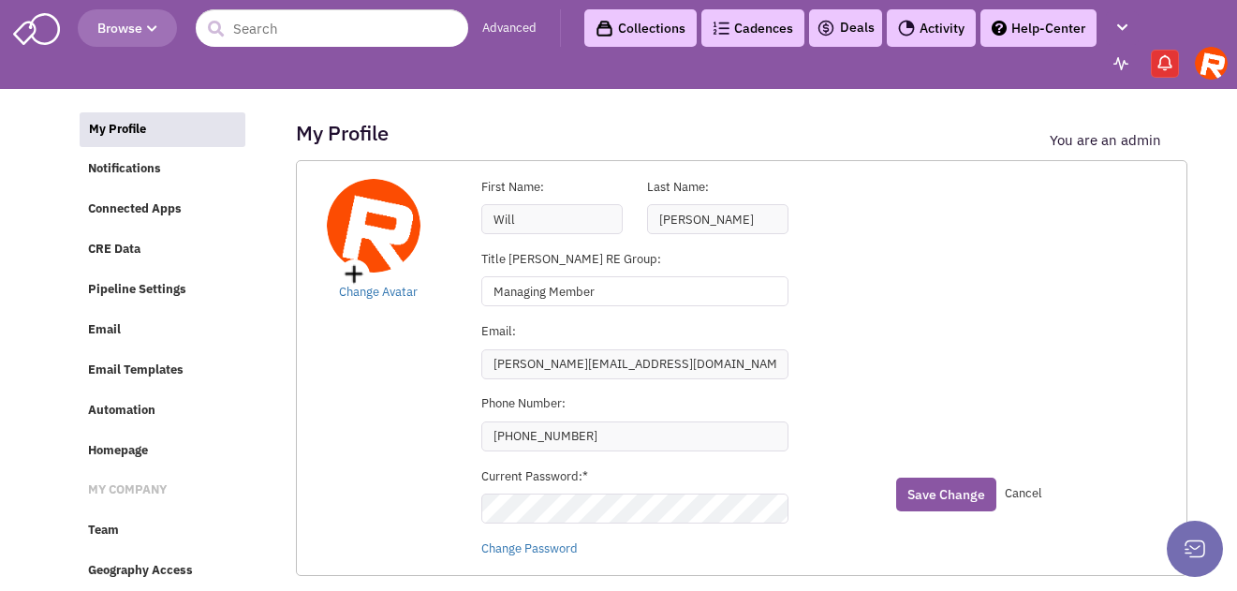
click at [626, 115] on div "My Profile Notifications Connected Apps CRE Data Pipeline Settings Email Email …" at bounding box center [619, 105] width 1084 height 19
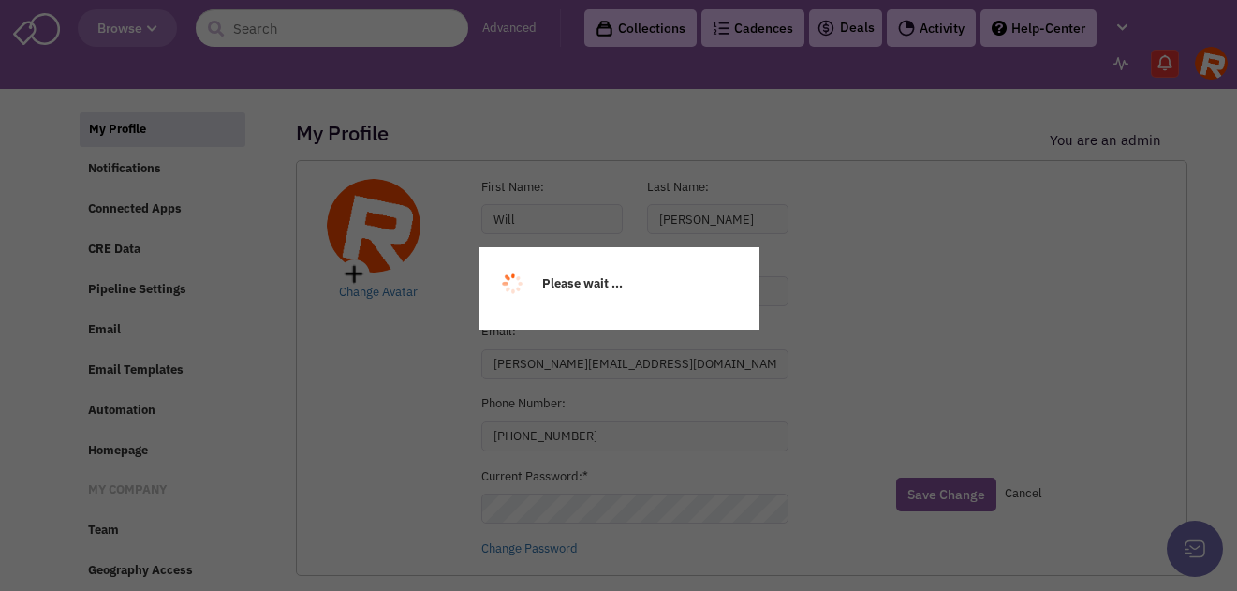
click at [626, 115] on div "My Profile Notifications Connected Apps CRE Data Pipeline Settings Email Email …" at bounding box center [619, 105] width 1084 height 19
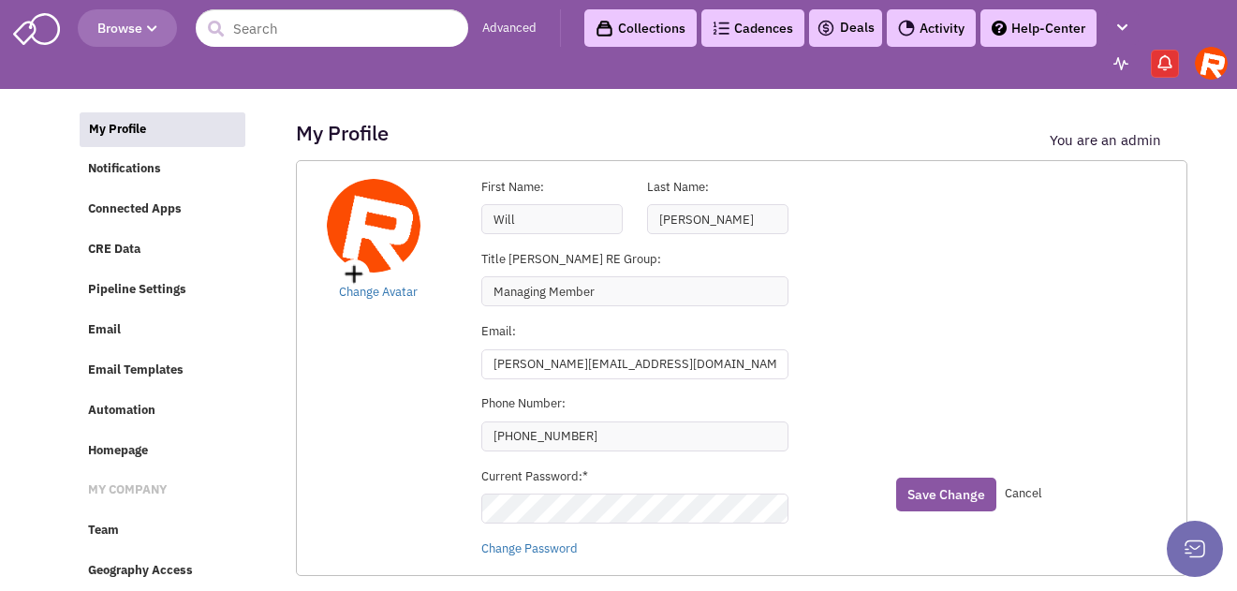
click at [659, 357] on input "jennifer@rothregroup.com" at bounding box center [634, 364] width 307 height 30
type input "w"
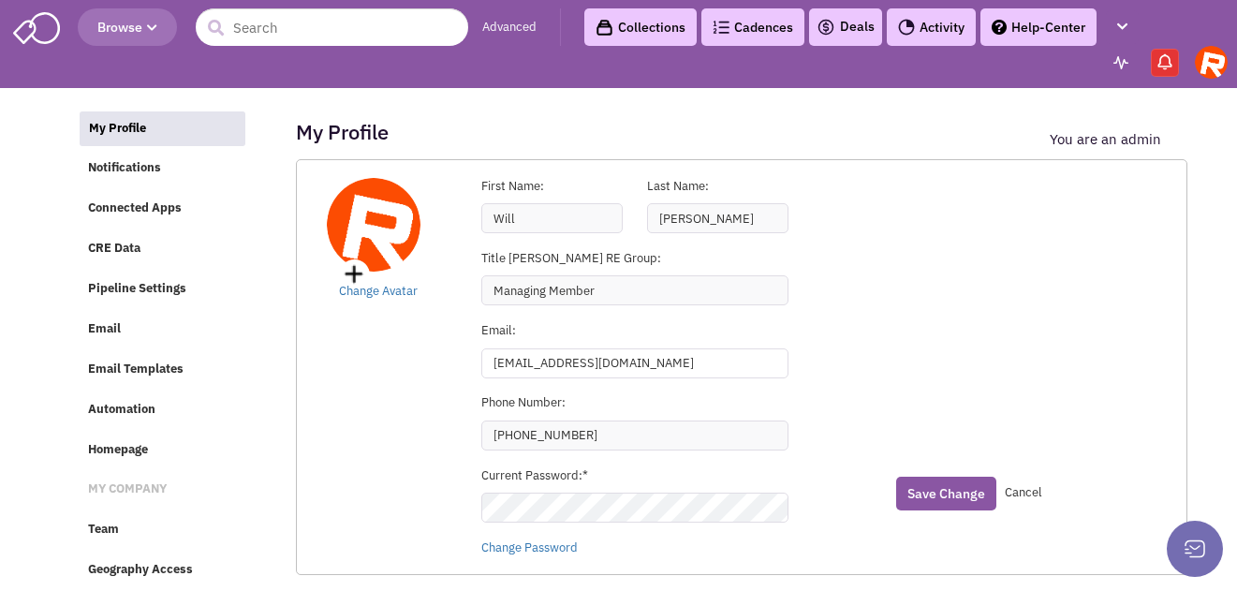
scroll to position [11, 0]
type input "[EMAIL_ADDRESS][DOMAIN_NAME]"
drag, startPoint x: 636, startPoint y: 283, endPoint x: 536, endPoint y: 272, distance: 99.8
click at [536, 275] on input "Managing Member" at bounding box center [634, 290] width 307 height 30
click at [531, 275] on input "Managing Member" at bounding box center [634, 290] width 307 height 30
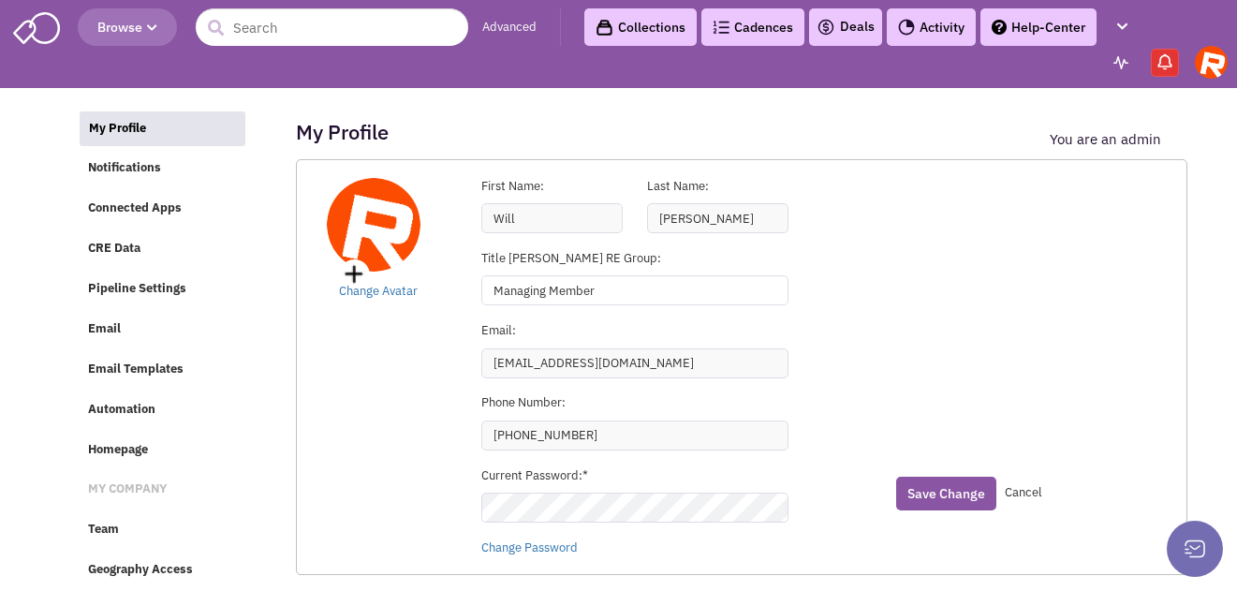
click at [531, 275] on input "Managing Member" at bounding box center [634, 290] width 307 height 30
type input "Principal Broker"
click at [921, 481] on button "Save Change" at bounding box center [946, 493] width 100 height 34
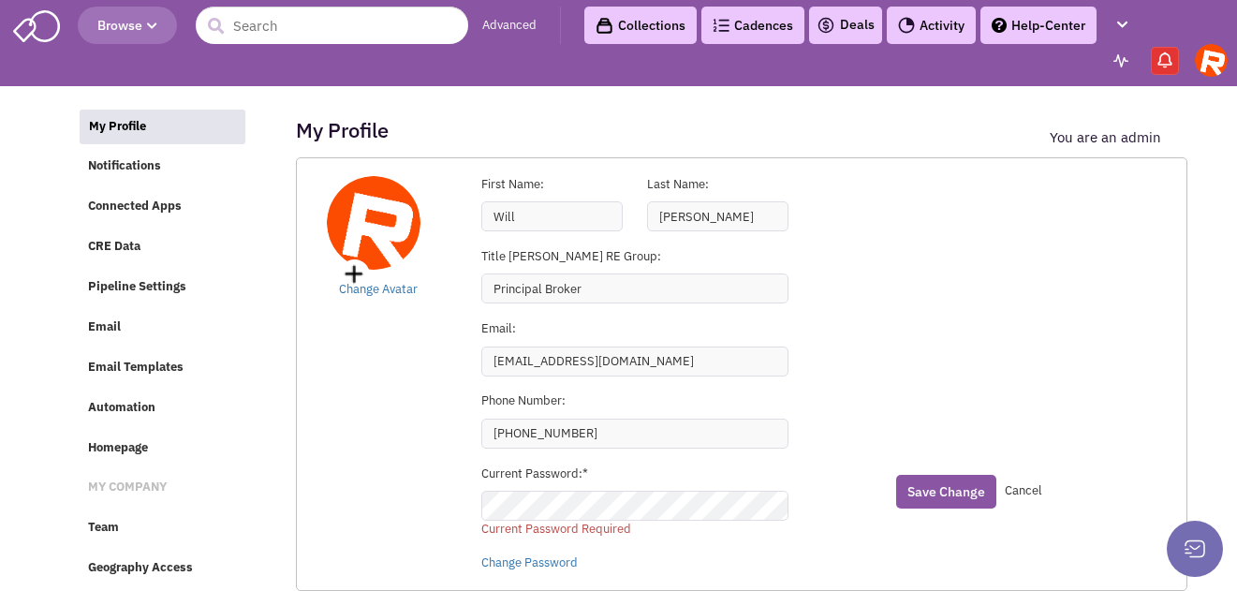
click at [731, 480] on div "Current Password:* Current Password Required" at bounding box center [634, 501] width 331 height 73
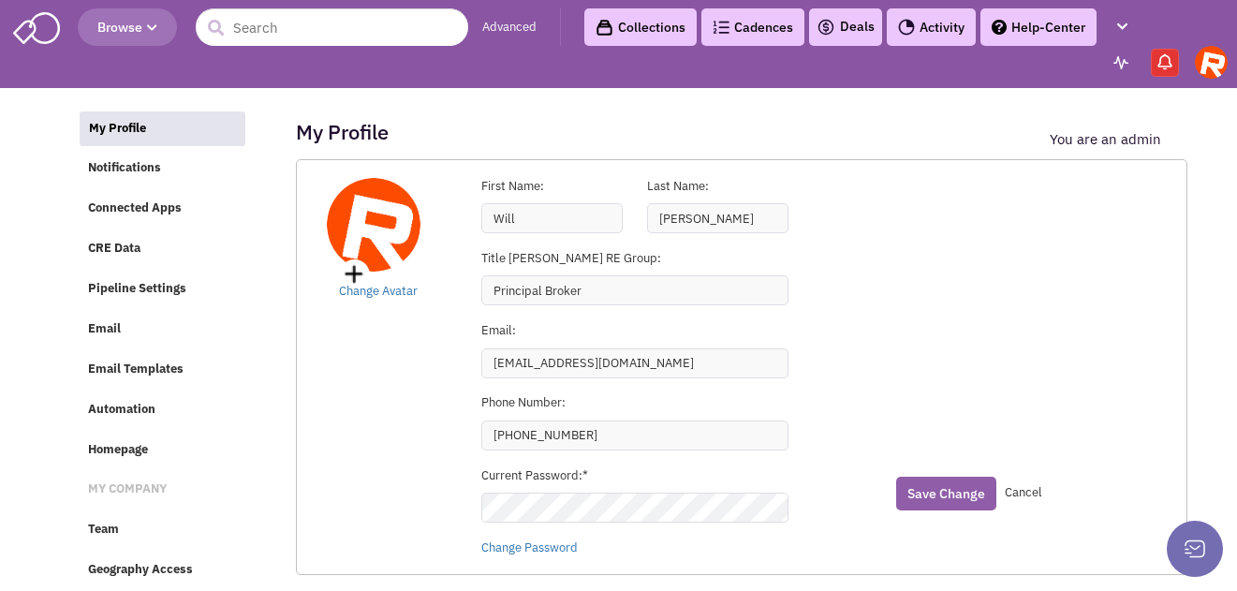
click at [941, 480] on button "Save Change" at bounding box center [946, 493] width 100 height 34
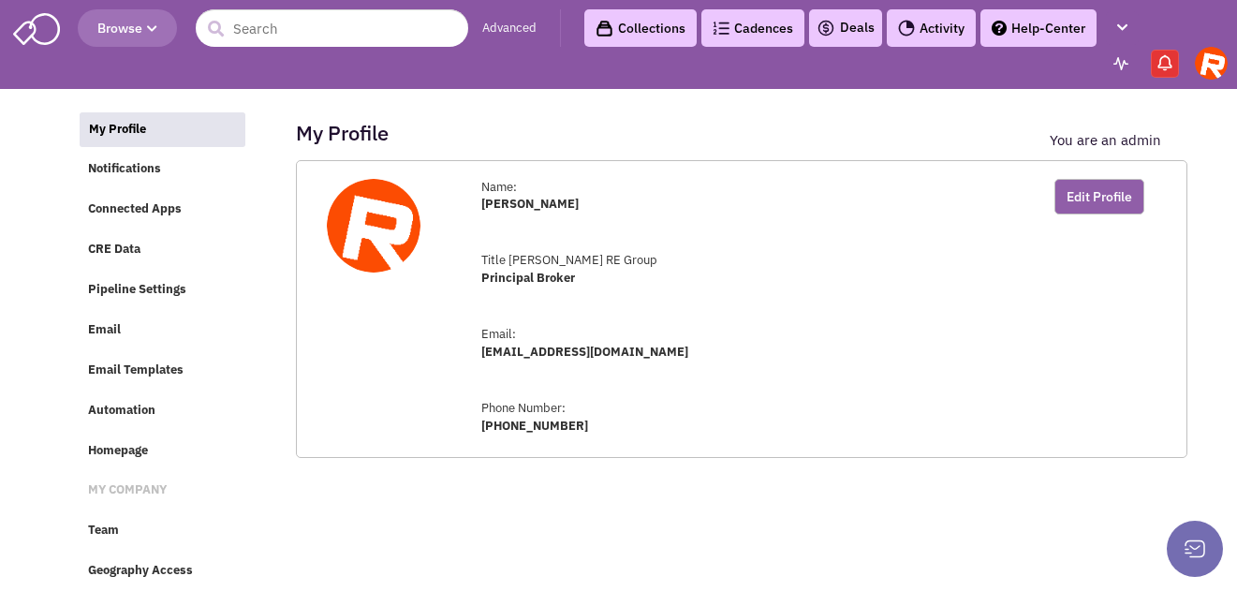
click at [1109, 200] on button "Edit Profile" at bounding box center [1099, 197] width 90 height 36
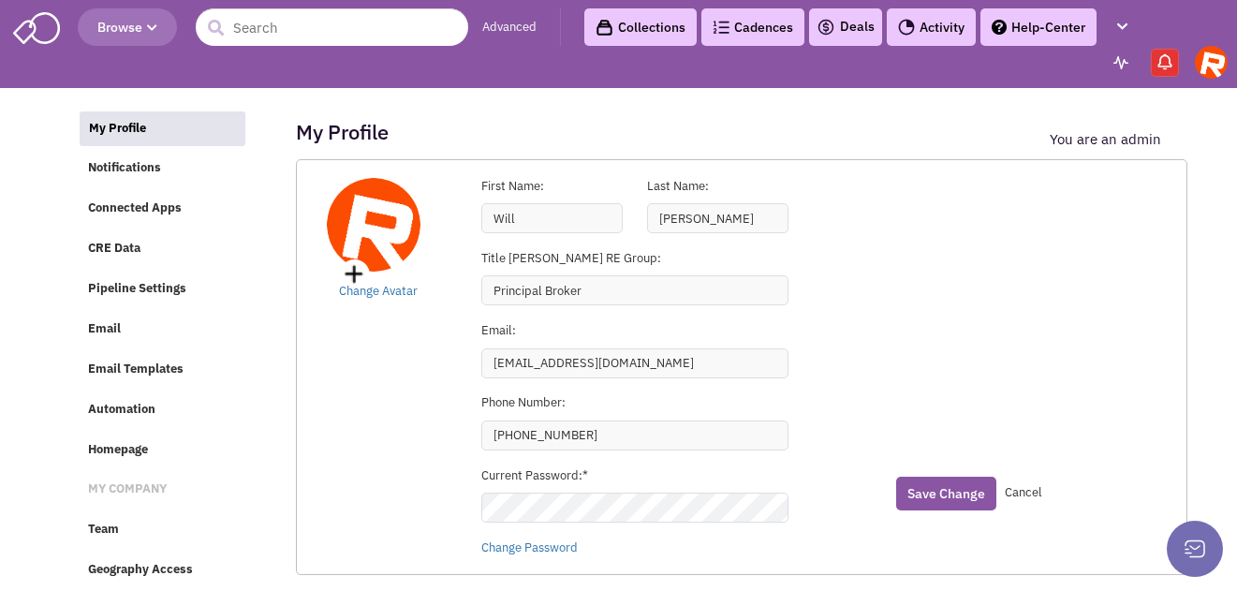
scroll to position [11, 0]
click at [566, 539] on link "Change Password" at bounding box center [529, 547] width 96 height 16
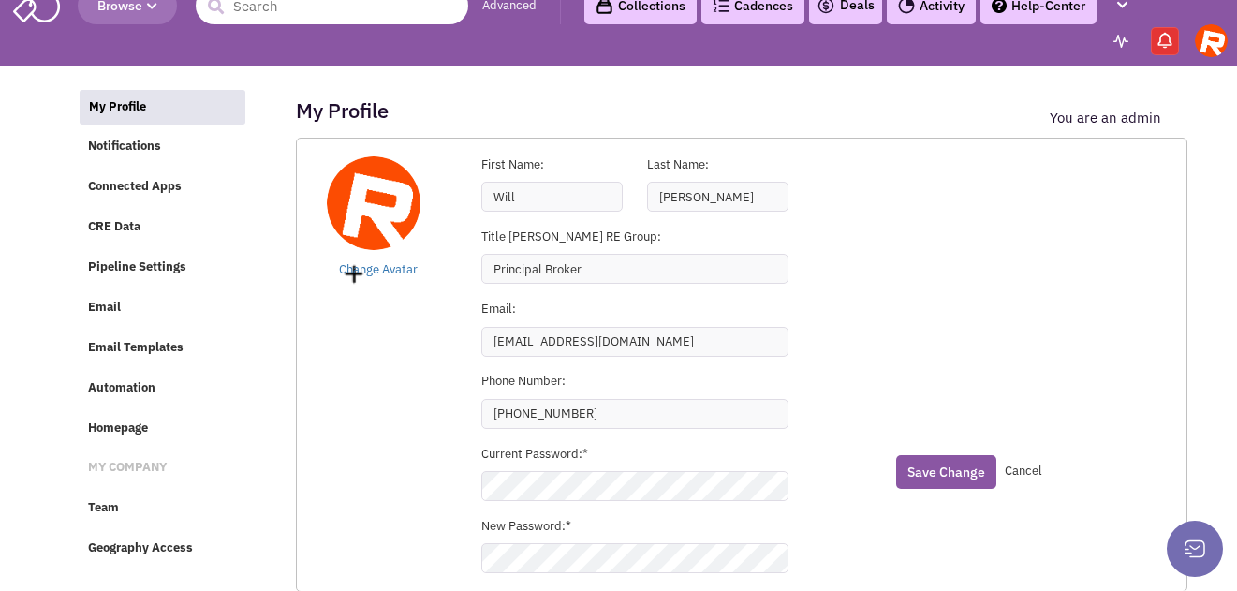
scroll to position [22, 0]
click at [955, 463] on button "Save Change" at bounding box center [946, 472] width 100 height 34
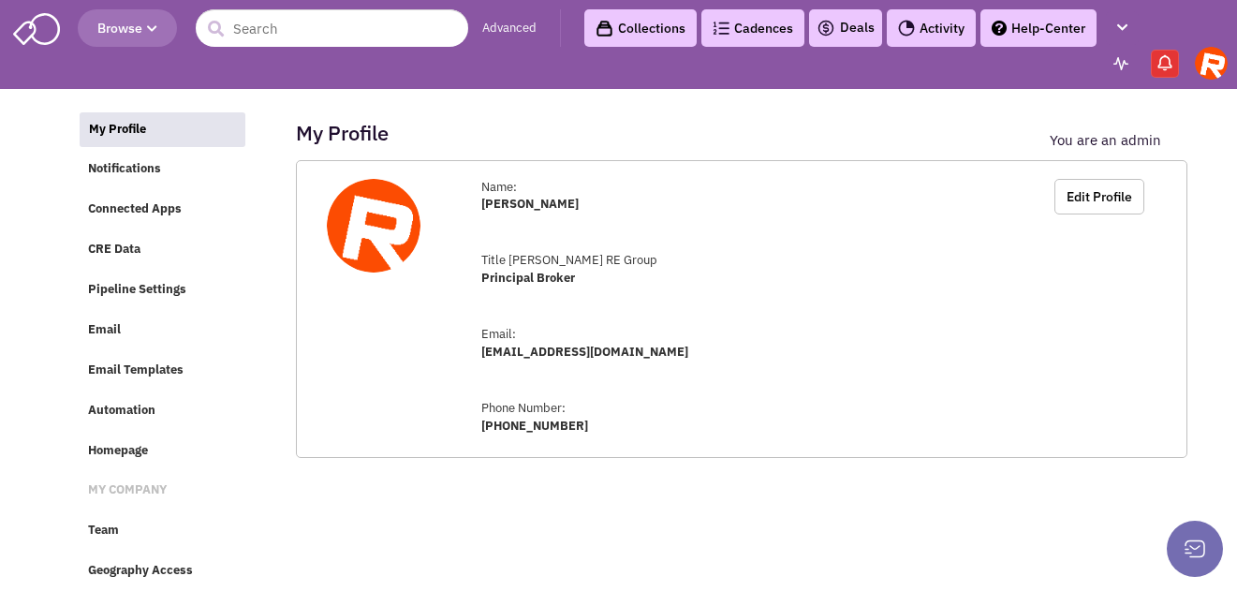
click at [1209, 73] on img at bounding box center [1210, 63] width 33 height 33
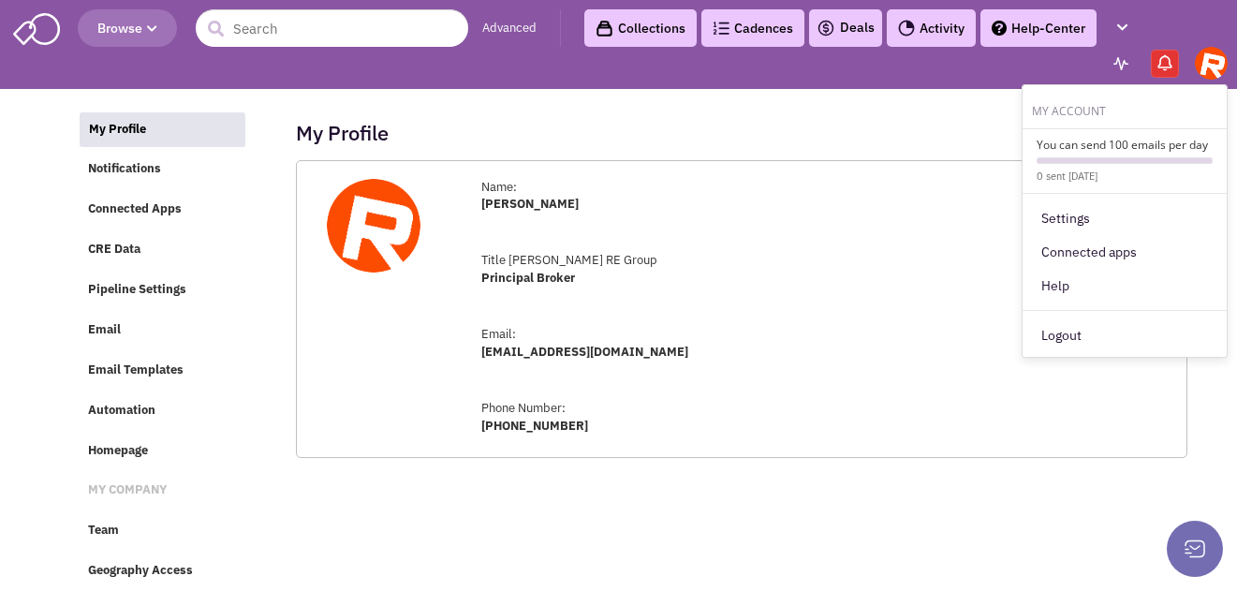
click at [40, 37] on img at bounding box center [36, 27] width 47 height 36
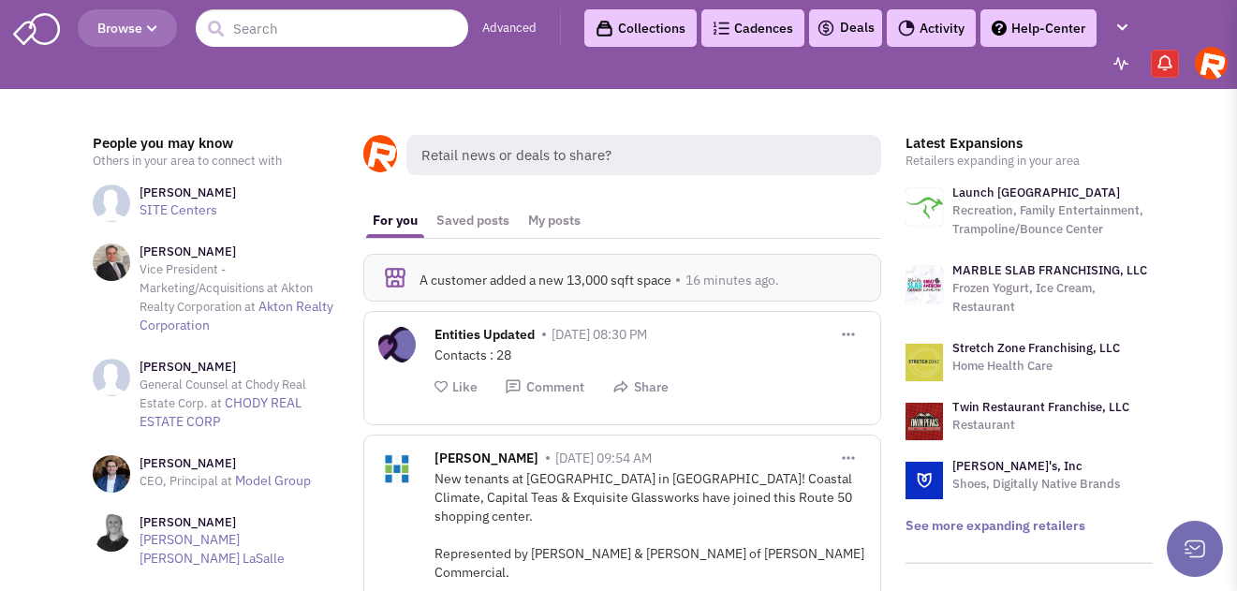
click at [1217, 71] on img at bounding box center [1210, 63] width 33 height 33
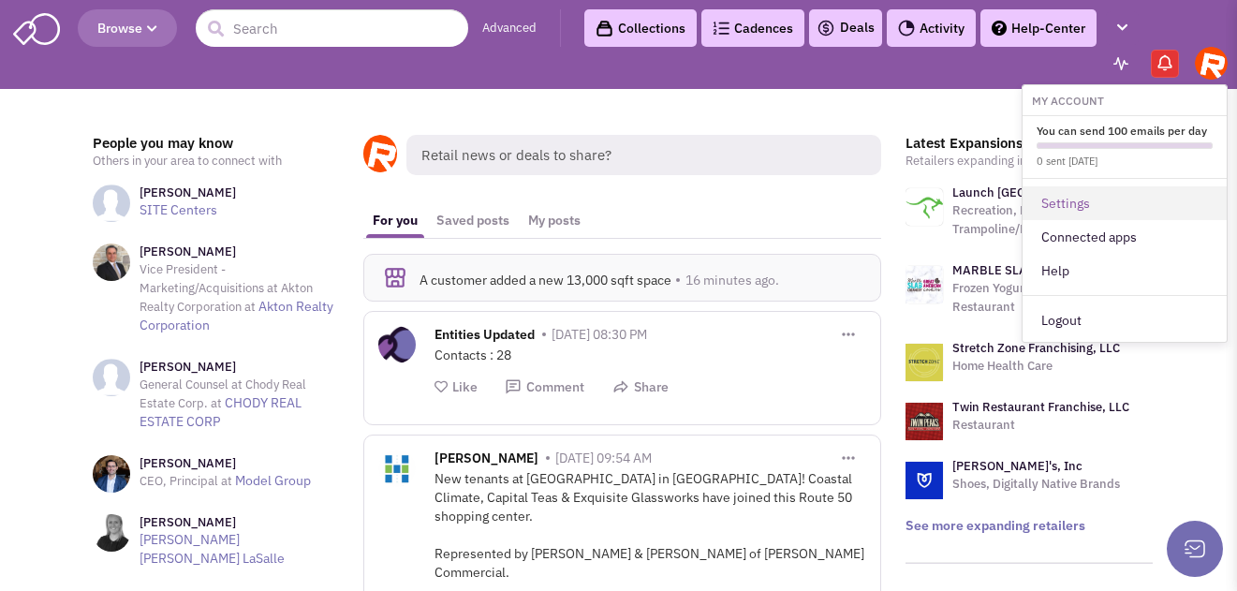
click at [1100, 200] on link "Settings" at bounding box center [1124, 203] width 204 height 34
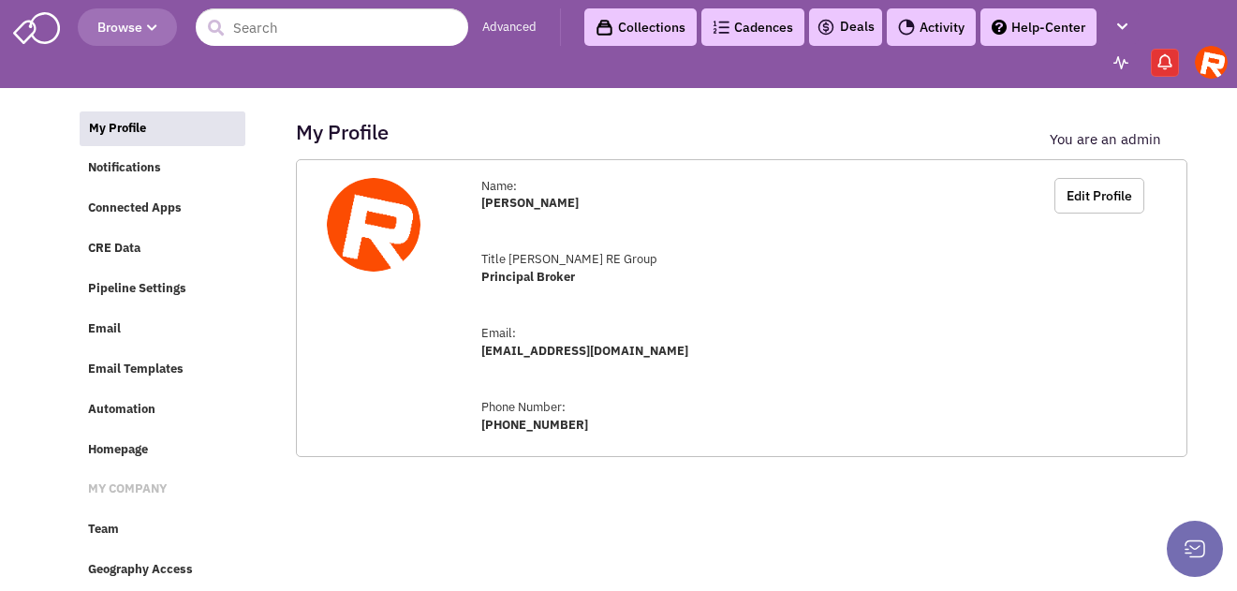
scroll to position [11, 0]
click at [179, 234] on link "CRE Data" at bounding box center [162, 249] width 166 height 36
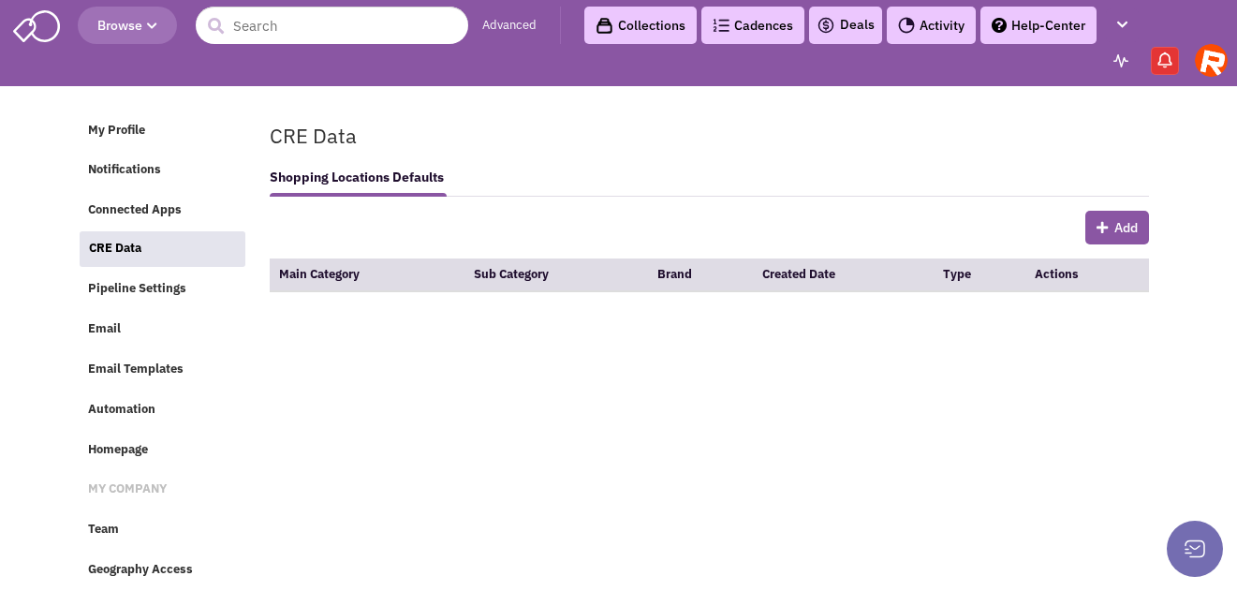
scroll to position [13, 0]
click at [111, 522] on span "Team" at bounding box center [103, 529] width 31 height 16
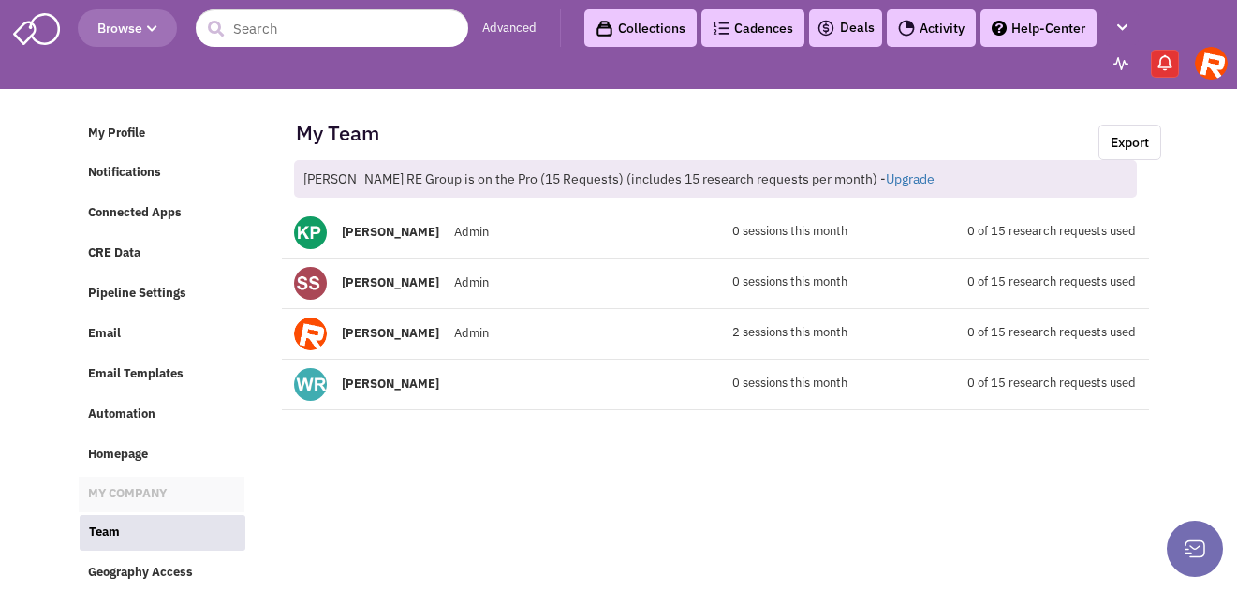
click at [141, 498] on span "MY COMPANY" at bounding box center [127, 494] width 79 height 16
click at [886, 182] on link "Upgrade" at bounding box center [910, 178] width 49 height 17
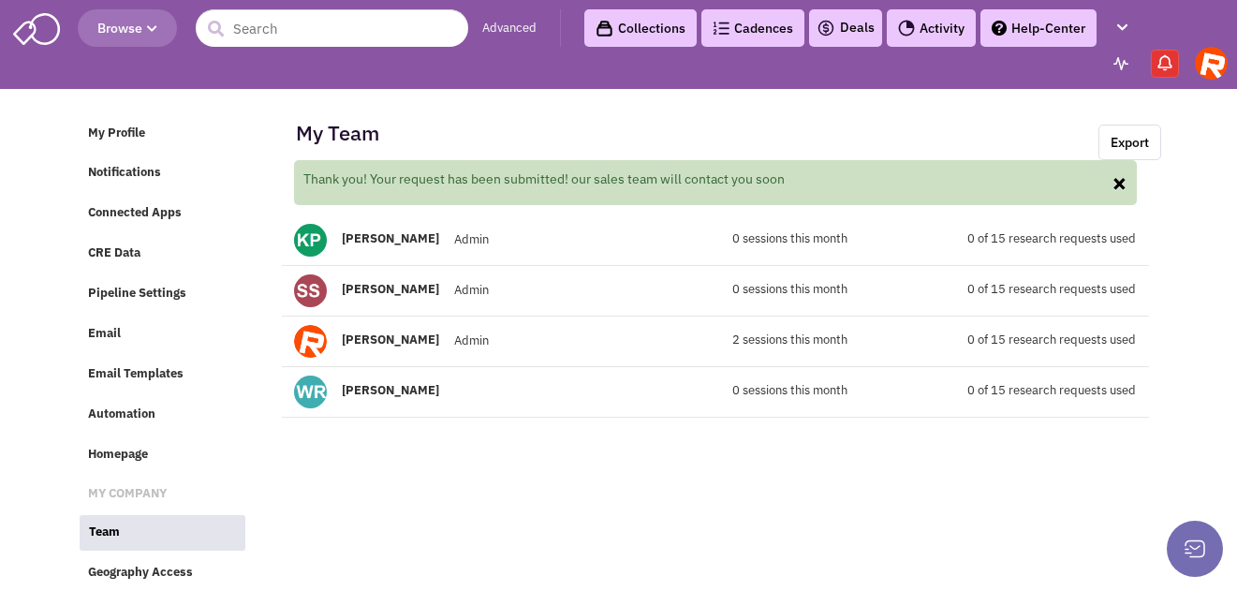
click at [1115, 178] on button "×" at bounding box center [1119, 182] width 16 height 26
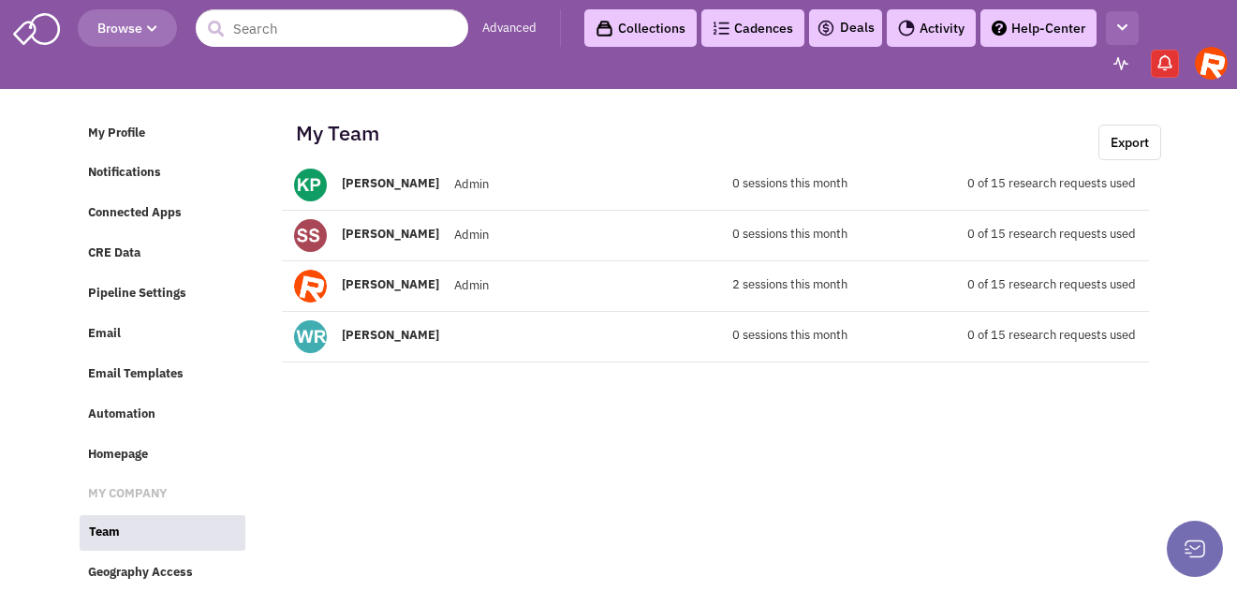
click at [1129, 30] on button "button" at bounding box center [1122, 28] width 33 height 35
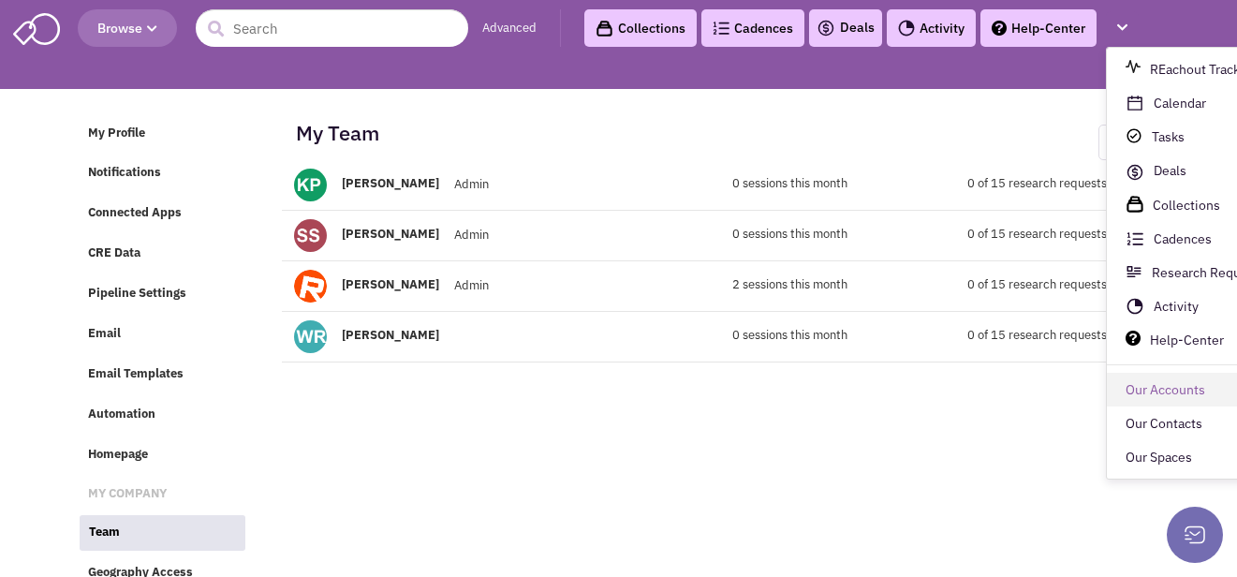
click at [1187, 391] on link "Our Accounts" at bounding box center [1208, 391] width 204 height 34
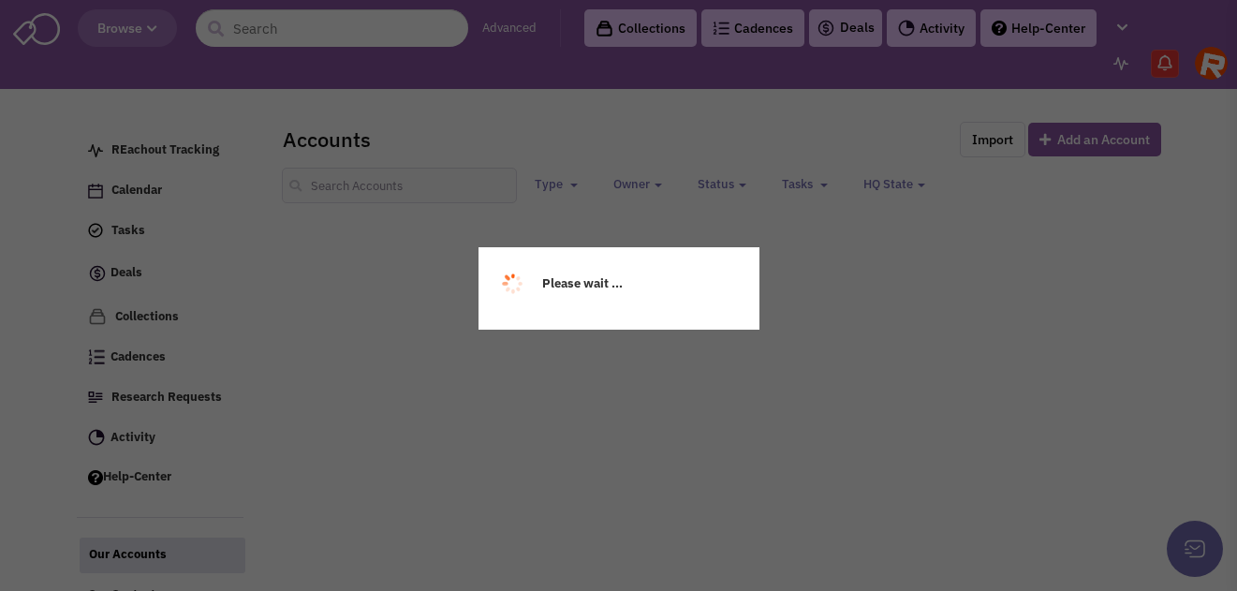
select select
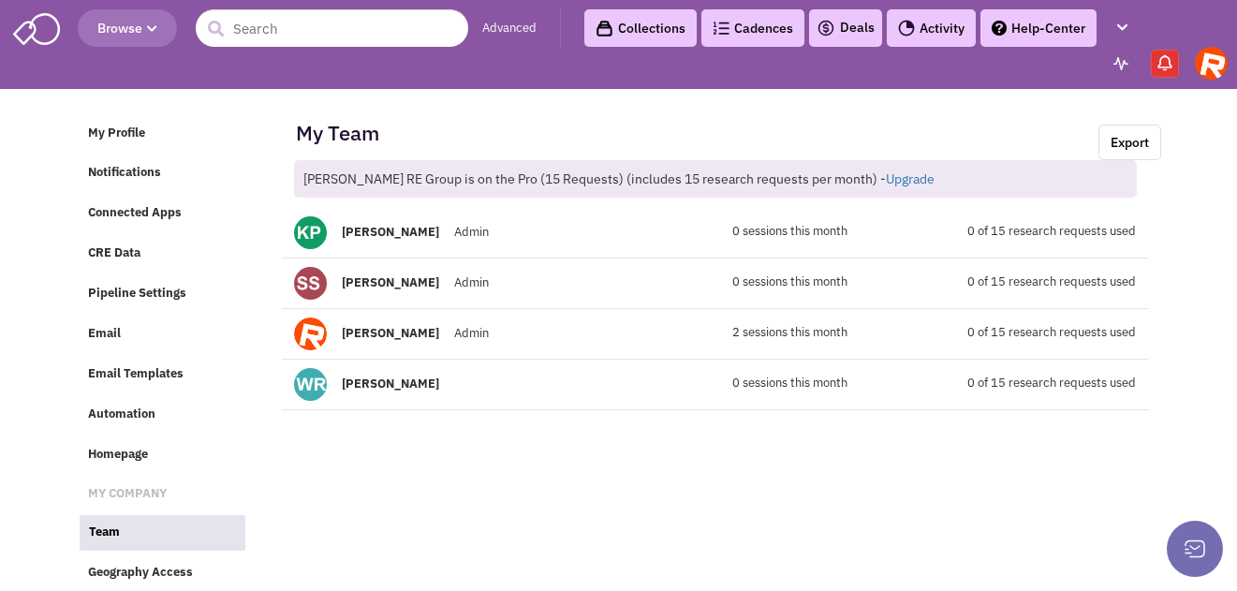
click at [39, 36] on img at bounding box center [36, 27] width 47 height 36
click at [1004, 242] on div "Kyle Parks Admin 0 sessions this month 0 of 15 research requests used" at bounding box center [715, 209] width 867 height 99
click at [519, 233] on div "Kyle Parks Admin" at bounding box center [462, 232] width 361 height 33
click at [369, 237] on b "[PERSON_NAME]" at bounding box center [390, 232] width 97 height 16
click at [311, 237] on img at bounding box center [310, 232] width 33 height 33
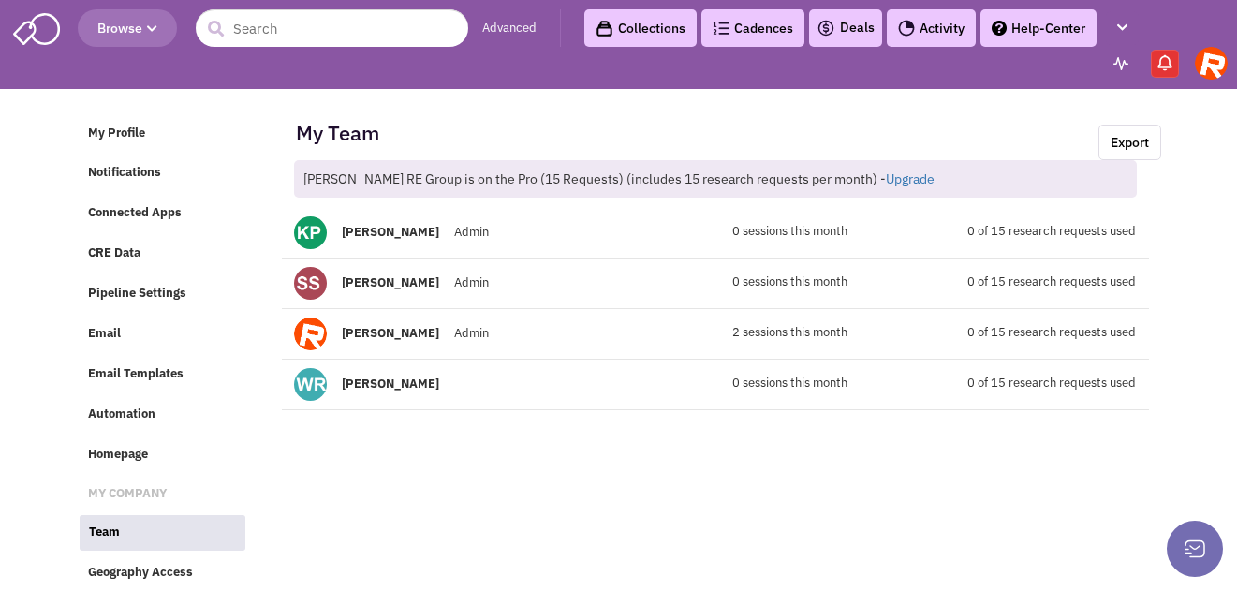
click at [311, 237] on img at bounding box center [310, 232] width 33 height 33
click at [596, 237] on div "Kyle Parks Admin" at bounding box center [462, 232] width 361 height 33
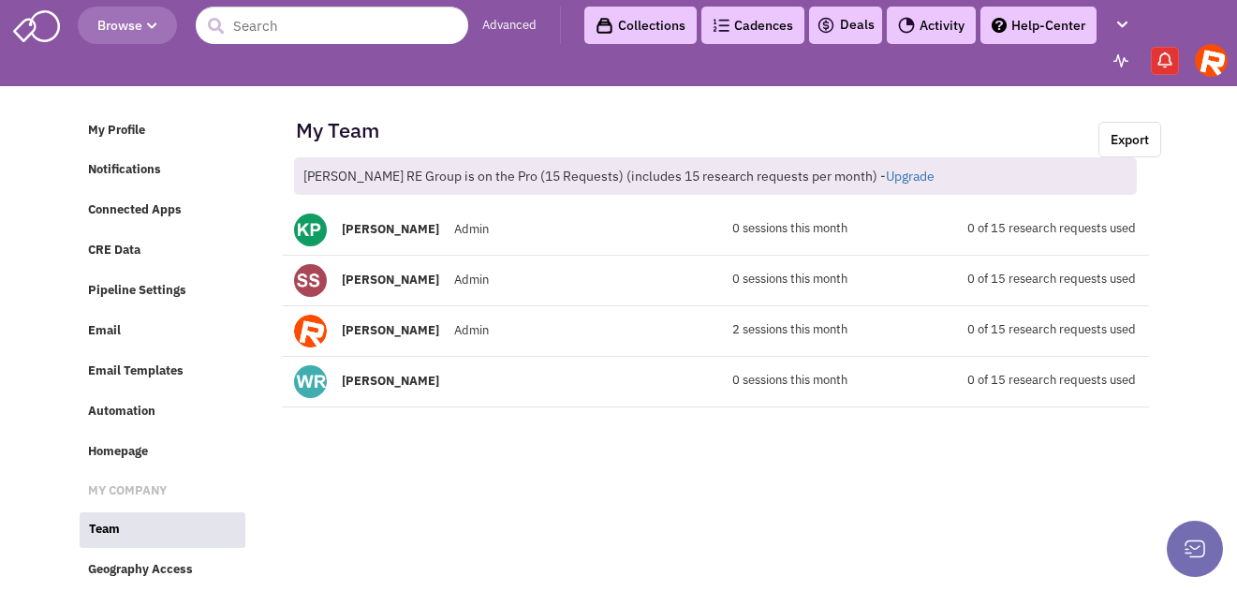
scroll to position [13, 0]
click at [400, 324] on span "[PERSON_NAME]" at bounding box center [391, 330] width 122 height 16
click at [359, 383] on div "Will Roth" at bounding box center [462, 381] width 361 height 33
click at [374, 373] on b "Will Roth" at bounding box center [390, 381] width 97 height 16
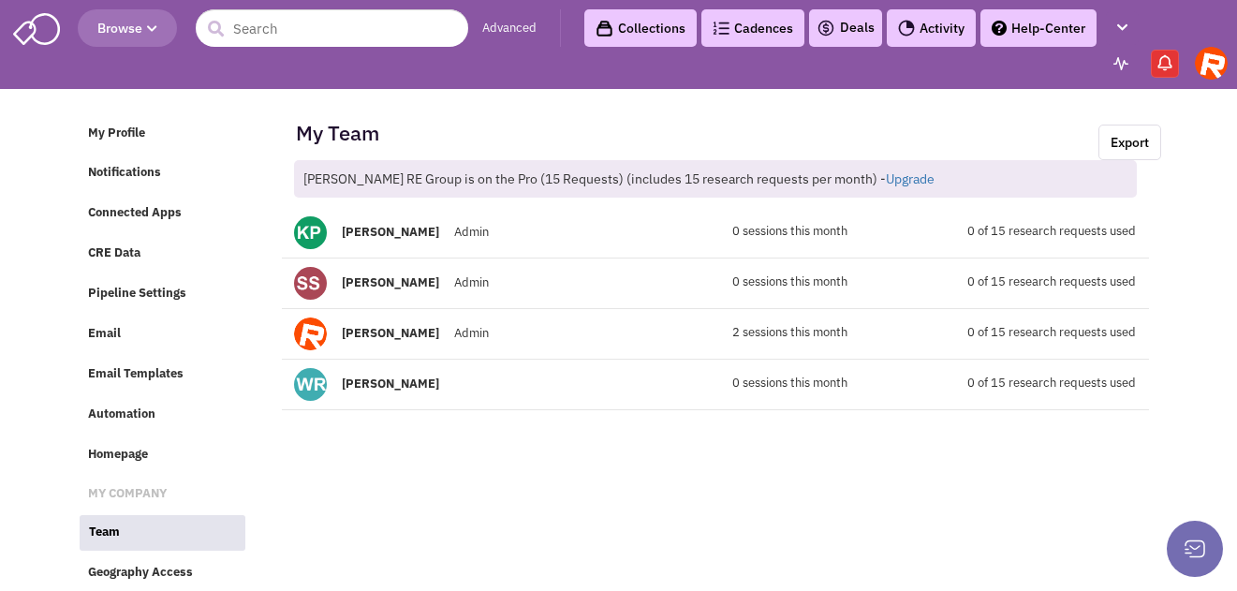
scroll to position [0, 0]
click at [364, 232] on b "Kyle Parks" at bounding box center [390, 232] width 97 height 16
drag, startPoint x: 504, startPoint y: 229, endPoint x: 585, endPoint y: 239, distance: 82.0
click at [509, 229] on div "Kyle Parks Admin" at bounding box center [462, 232] width 361 height 33
click at [1119, 24] on icon "button" at bounding box center [1122, 28] width 10 height 12
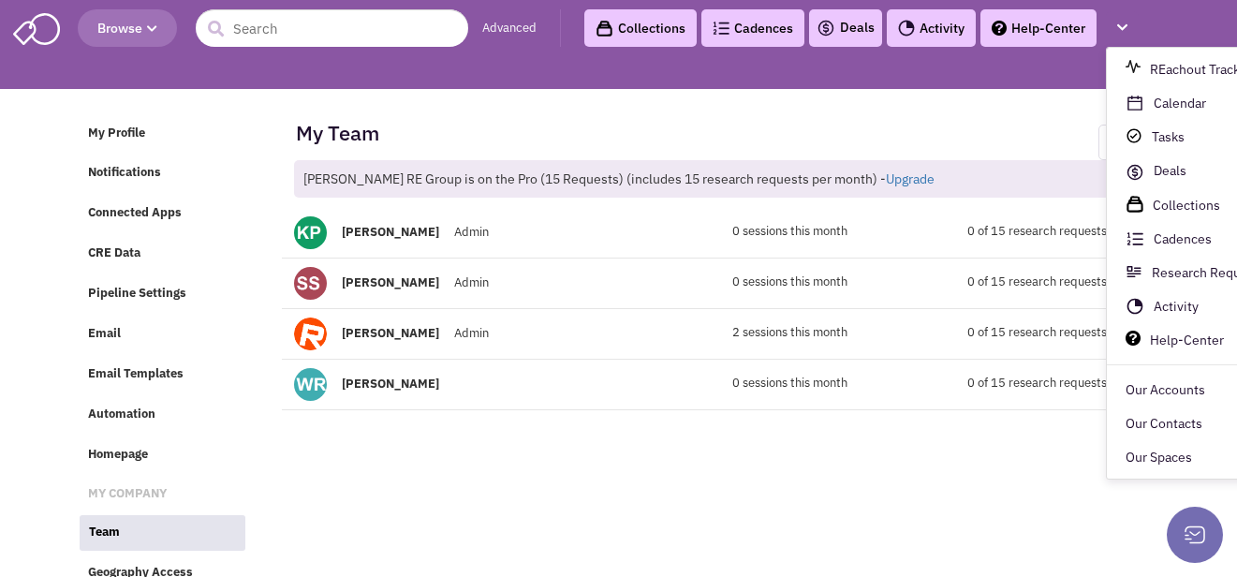
click at [1050, 36] on link "Help-Center" at bounding box center [1038, 27] width 116 height 37
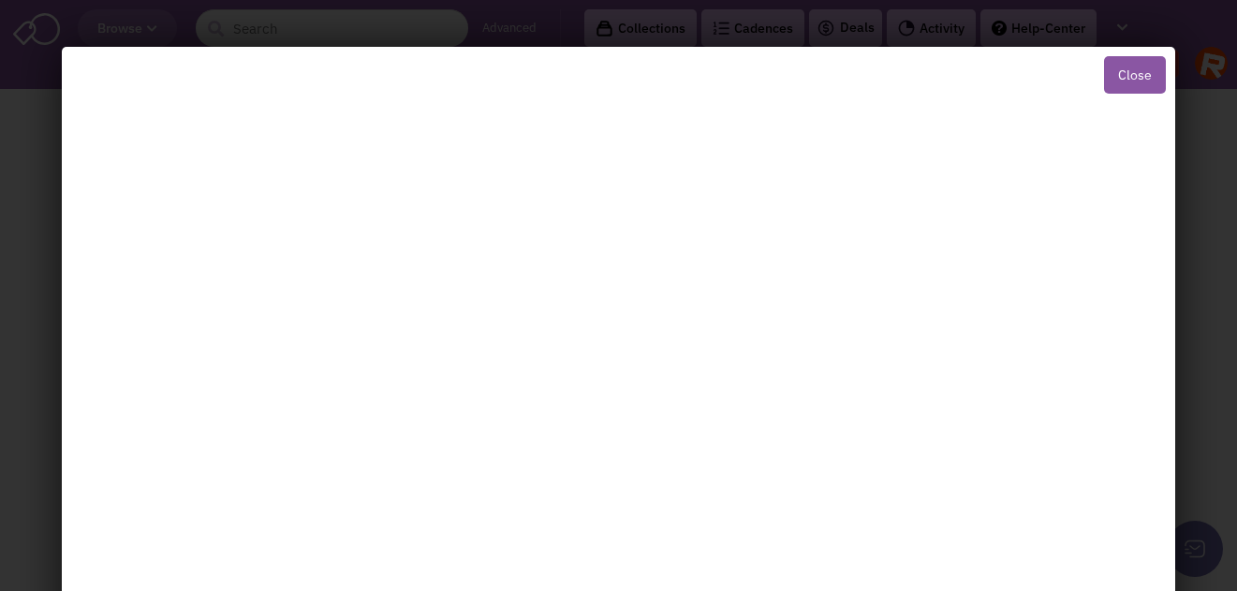
click at [1128, 75] on button "Close" at bounding box center [1135, 74] width 62 height 37
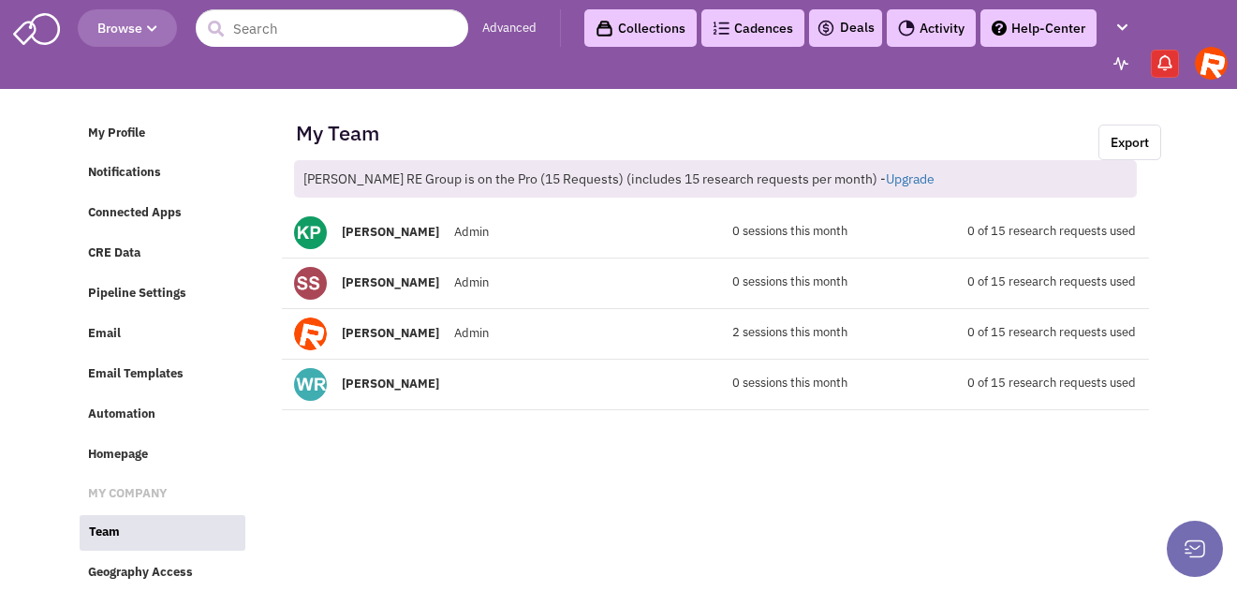
click at [1205, 63] on img at bounding box center [1210, 63] width 33 height 33
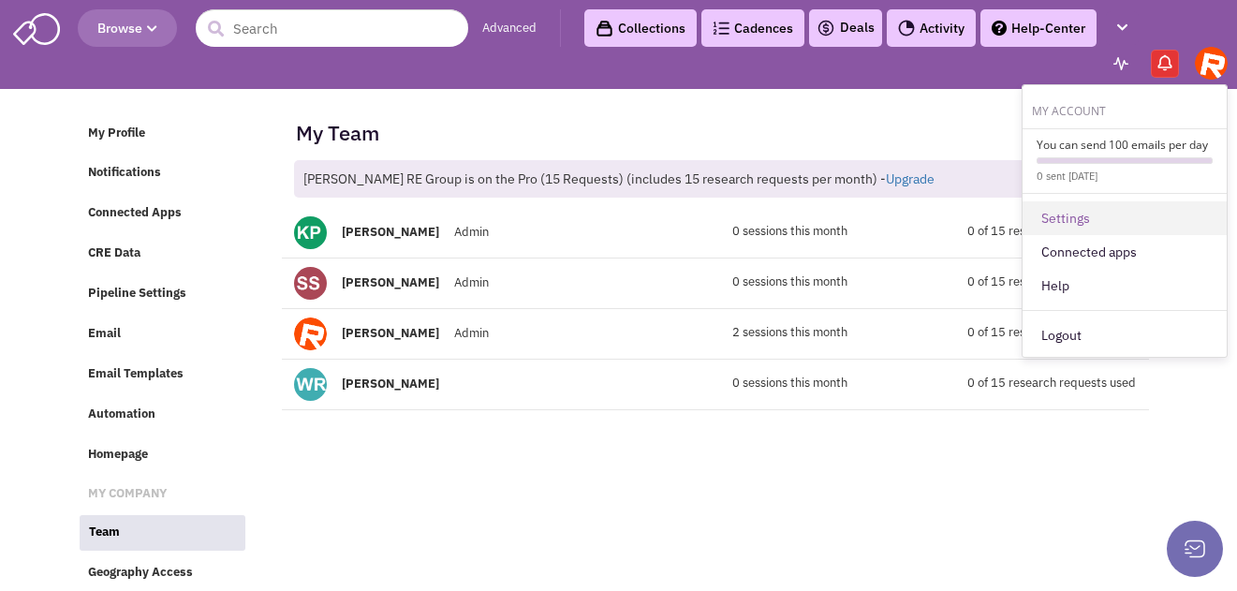
click at [1058, 217] on link "Settings" at bounding box center [1124, 218] width 204 height 34
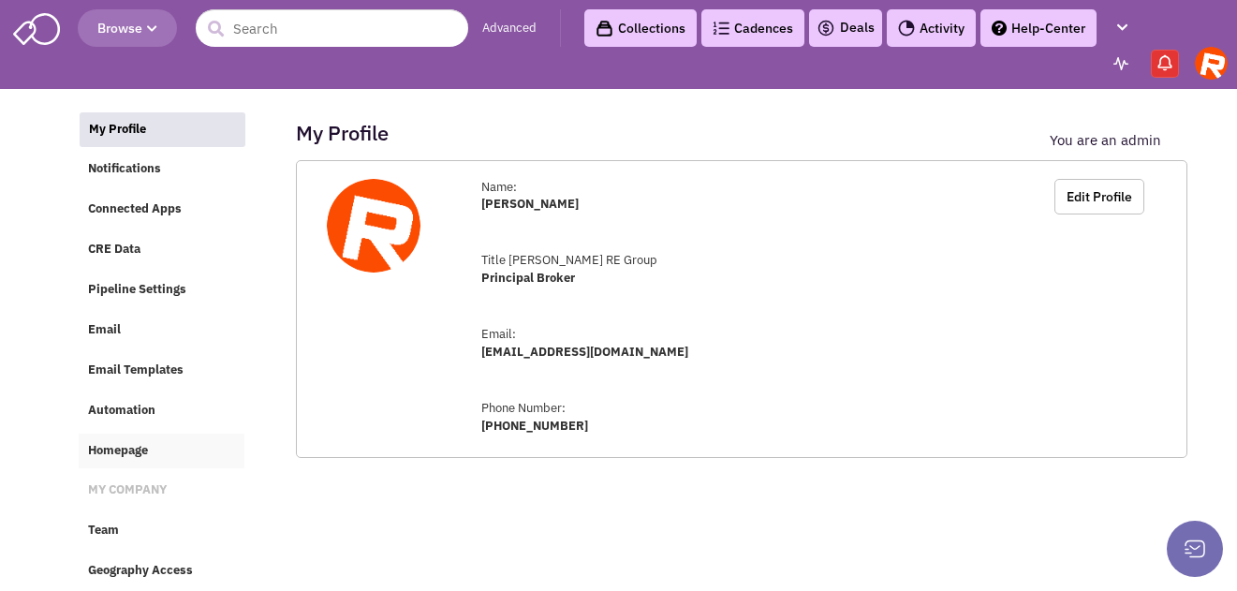
click at [92, 448] on span "Homepage" at bounding box center [118, 450] width 60 height 16
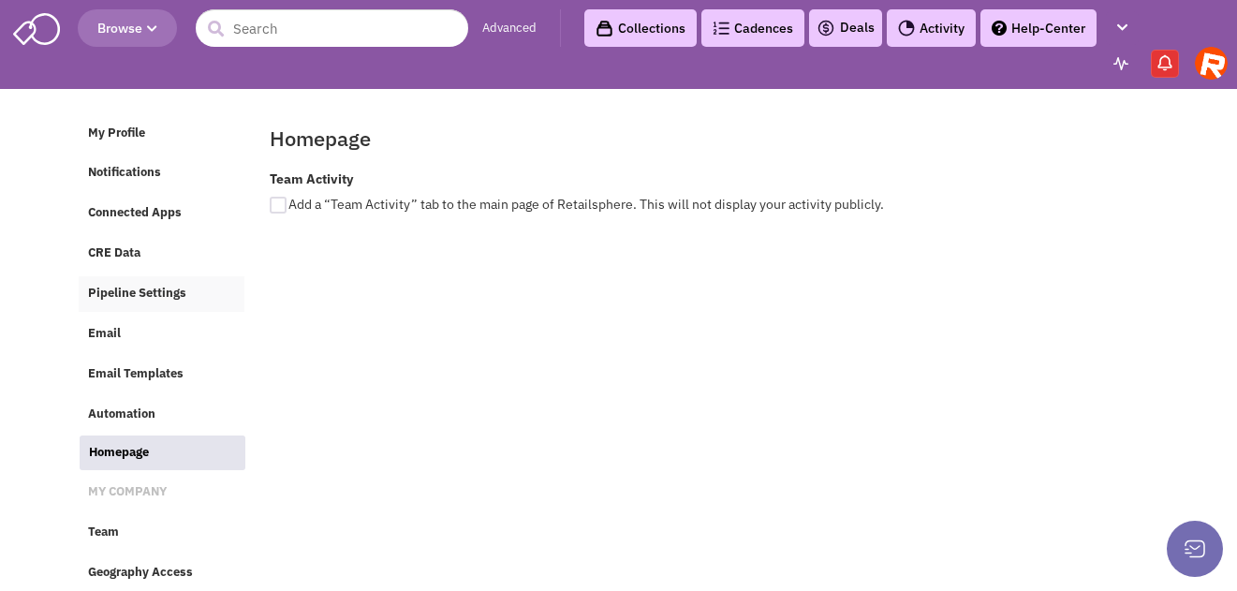
click at [114, 298] on span "Pipeline Settings" at bounding box center [137, 293] width 98 height 16
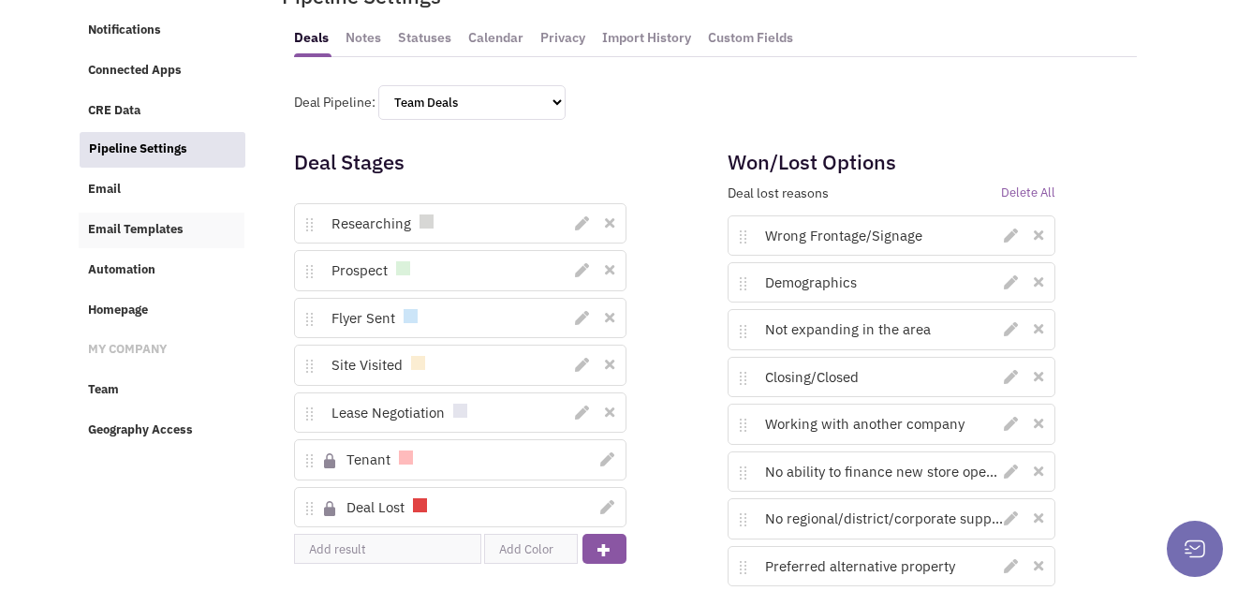
scroll to position [153, 0]
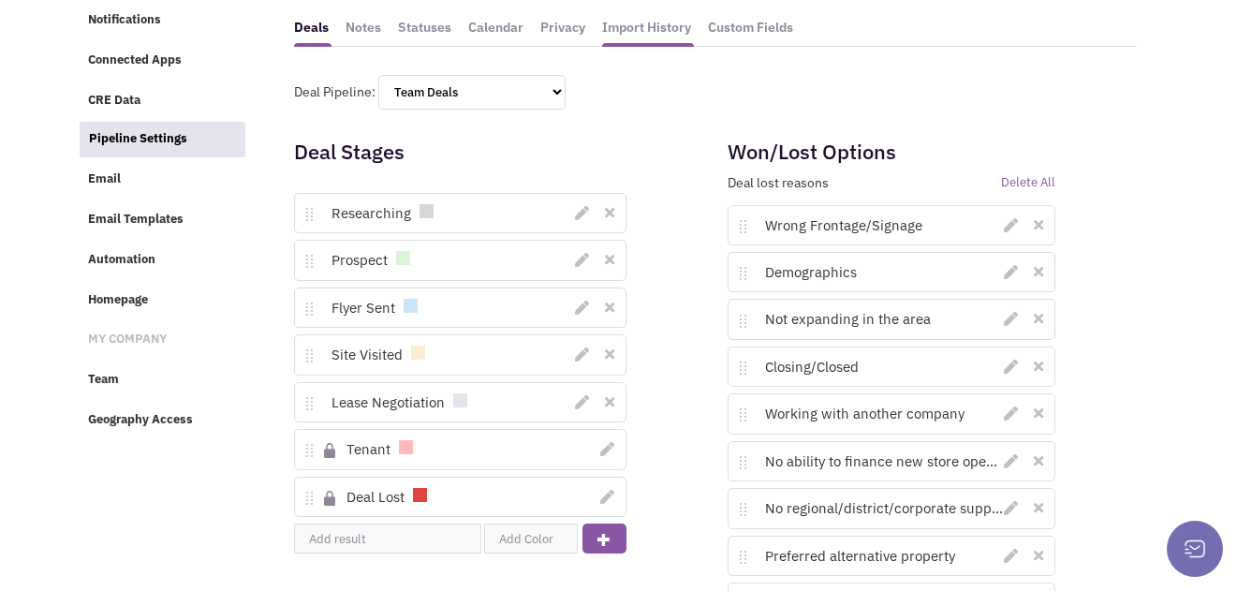
click at [623, 30] on link "Import History" at bounding box center [648, 32] width 92 height 29
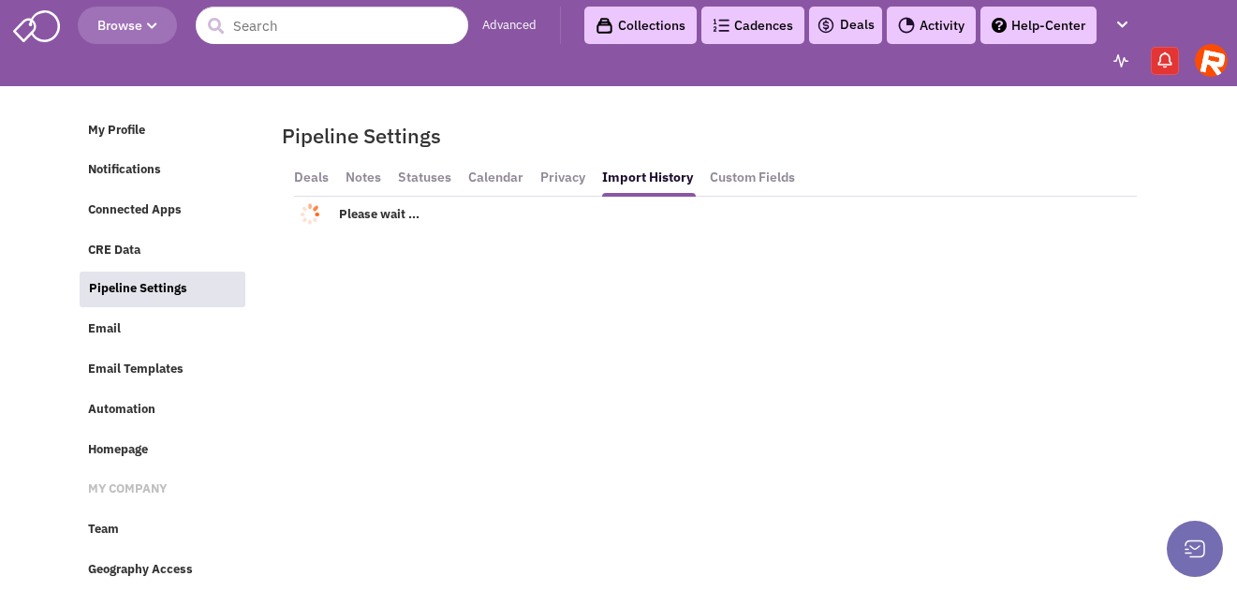
scroll to position [13, 0]
click at [143, 179] on ul "My Profile Notifications Connected Apps CRE Data Pipeline Settings Email Email …" at bounding box center [167, 347] width 181 height 489
click at [157, 202] on span "Connected Apps" at bounding box center [135, 210] width 94 height 16
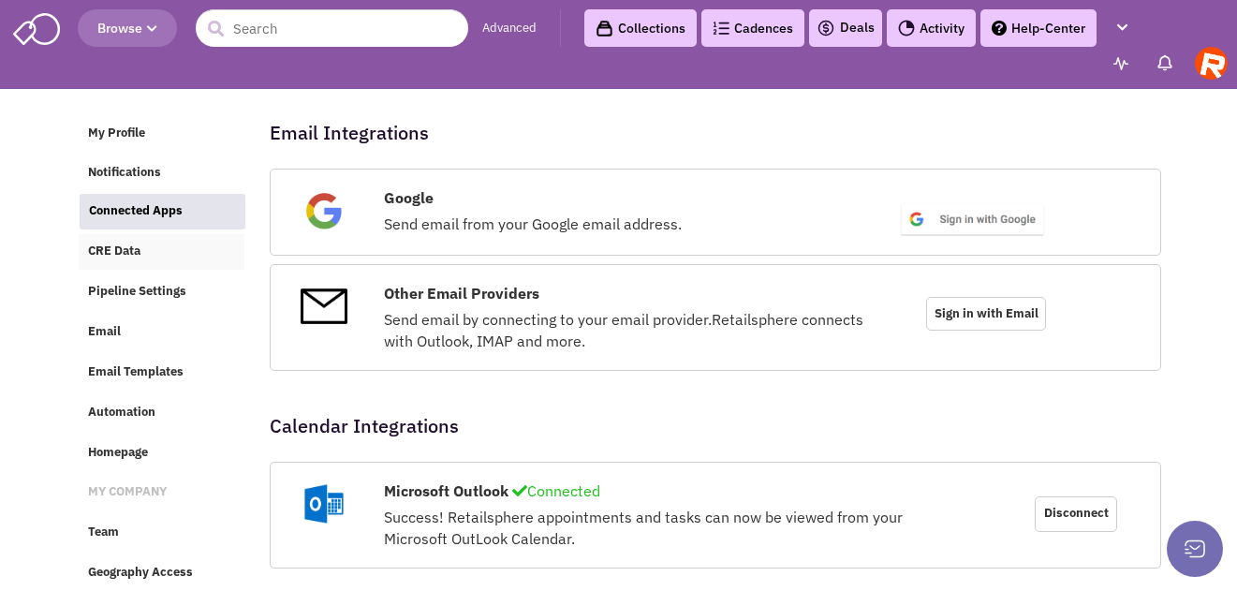
click at [150, 253] on link "CRE Data" at bounding box center [162, 252] width 166 height 36
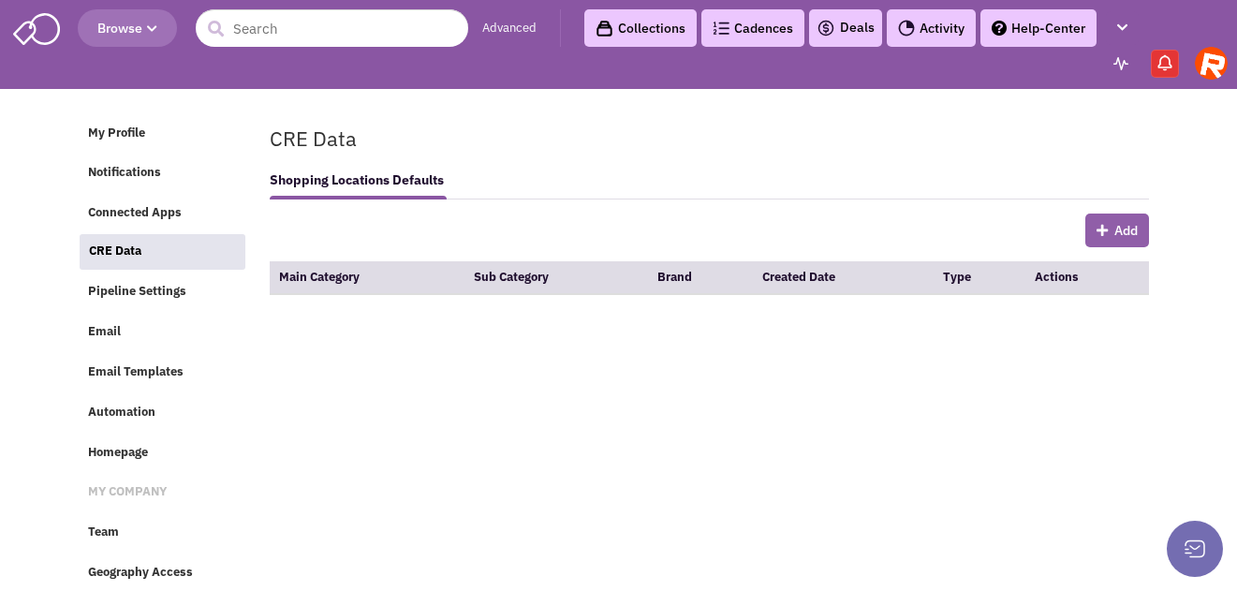
click at [1136, 232] on button "Add" at bounding box center [1117, 230] width 64 height 34
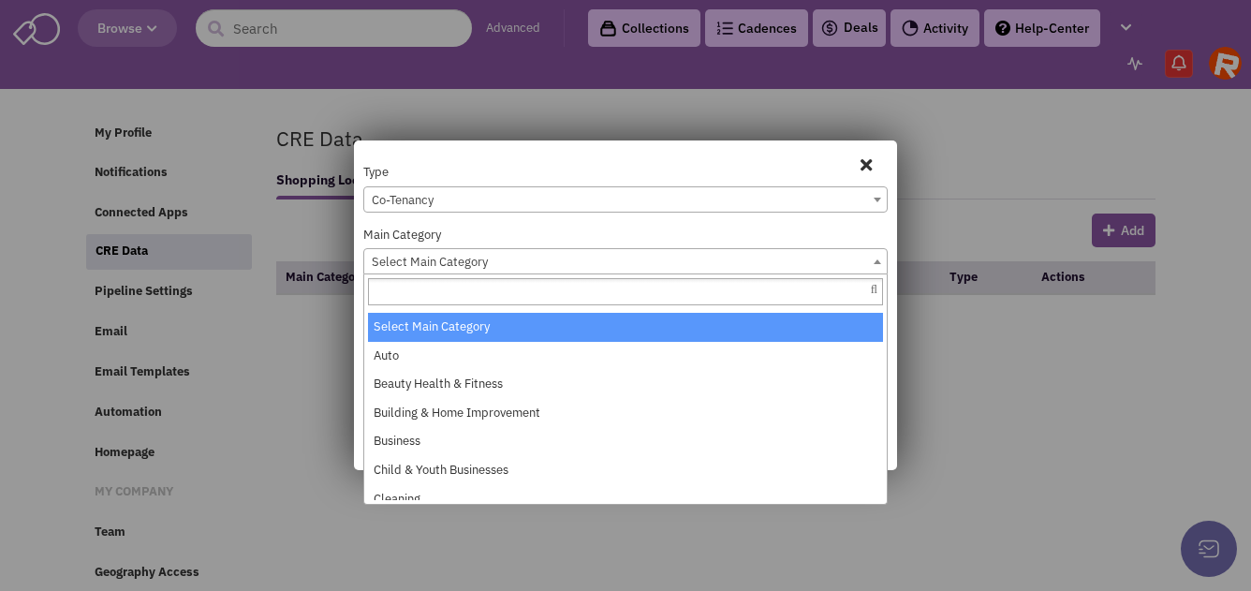
click at [830, 258] on span "Select Main Category" at bounding box center [625, 262] width 522 height 26
click at [780, 155] on div "Type Co-Tenancy Void Co-Tenancy Main Category Select Main Category Auto Beauty …" at bounding box center [625, 305] width 543 height 330
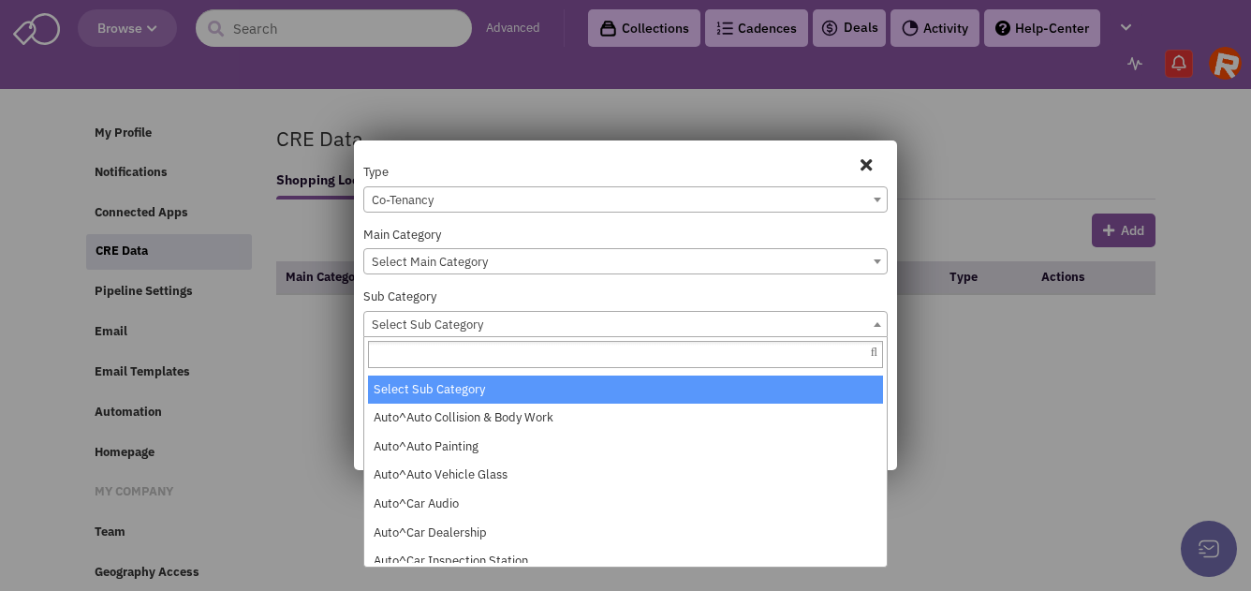
click at [747, 318] on span "Select Sub Category" at bounding box center [625, 325] width 522 height 26
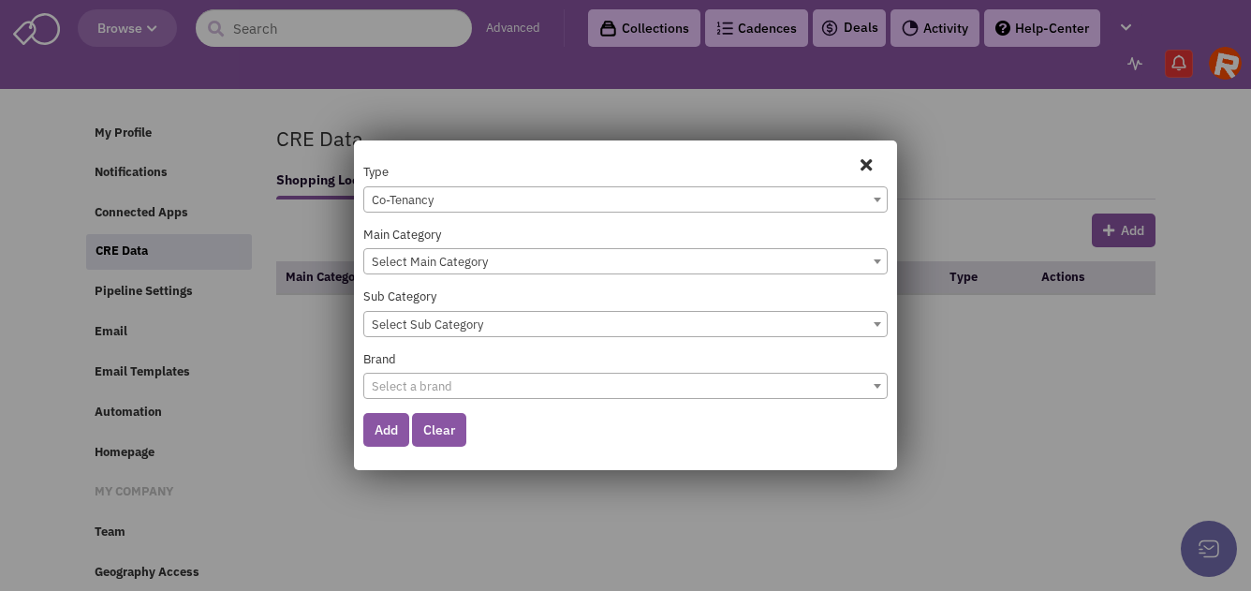
click at [857, 168] on span "Close" at bounding box center [866, 165] width 24 height 30
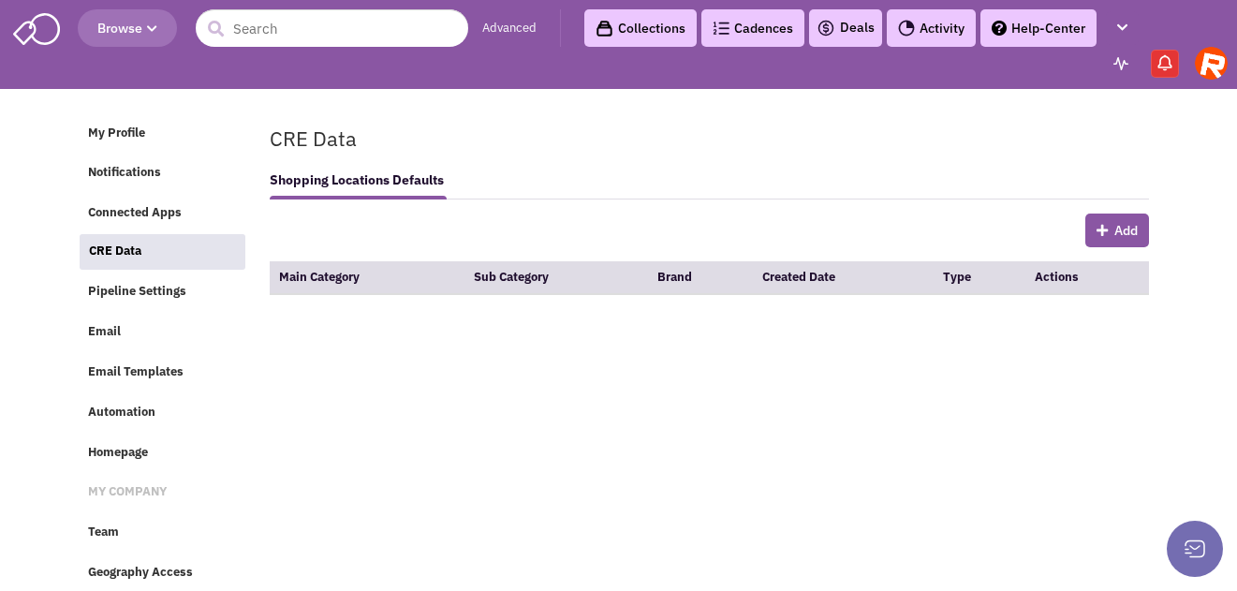
click at [102, 153] on ul "My Profile Notifications Connected Apps CRE Data Pipeline Settings Email Email …" at bounding box center [167, 350] width 181 height 489
click at [110, 139] on span "My Profile" at bounding box center [116, 133] width 57 height 16
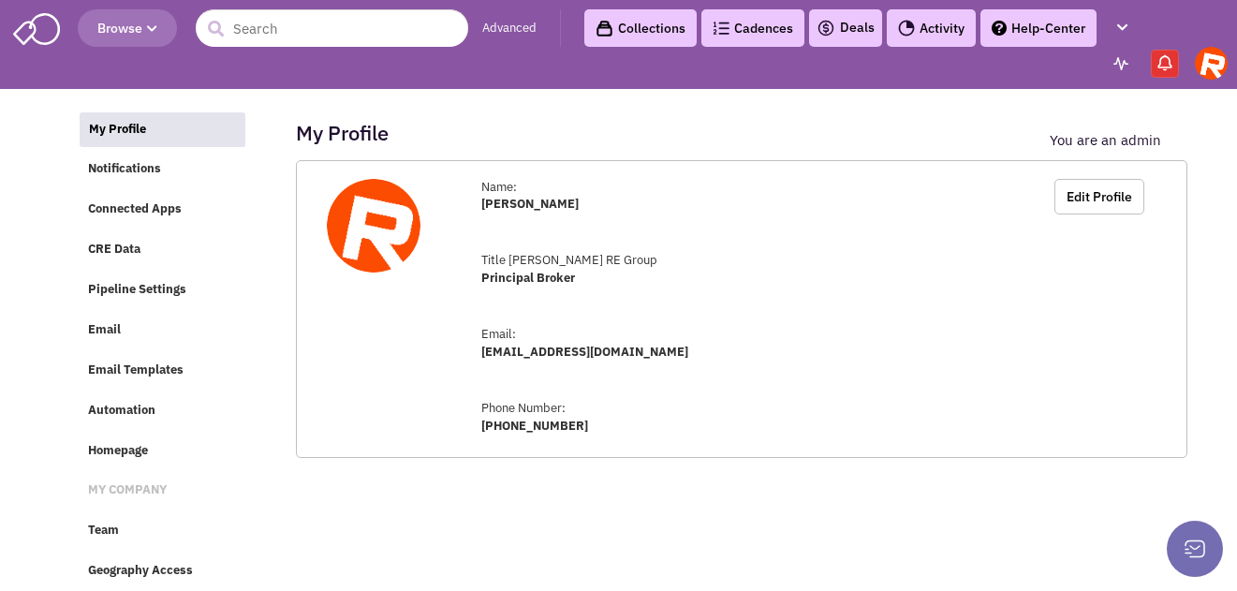
click at [30, 41] on img at bounding box center [36, 27] width 47 height 36
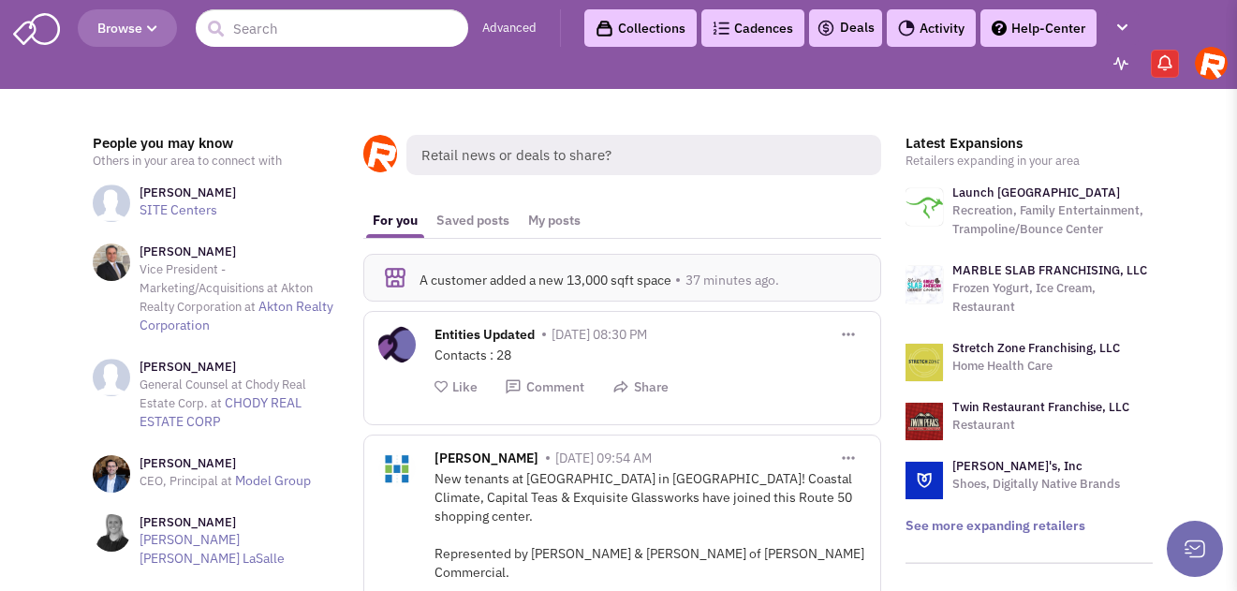
click at [1216, 67] on img at bounding box center [1210, 63] width 33 height 33
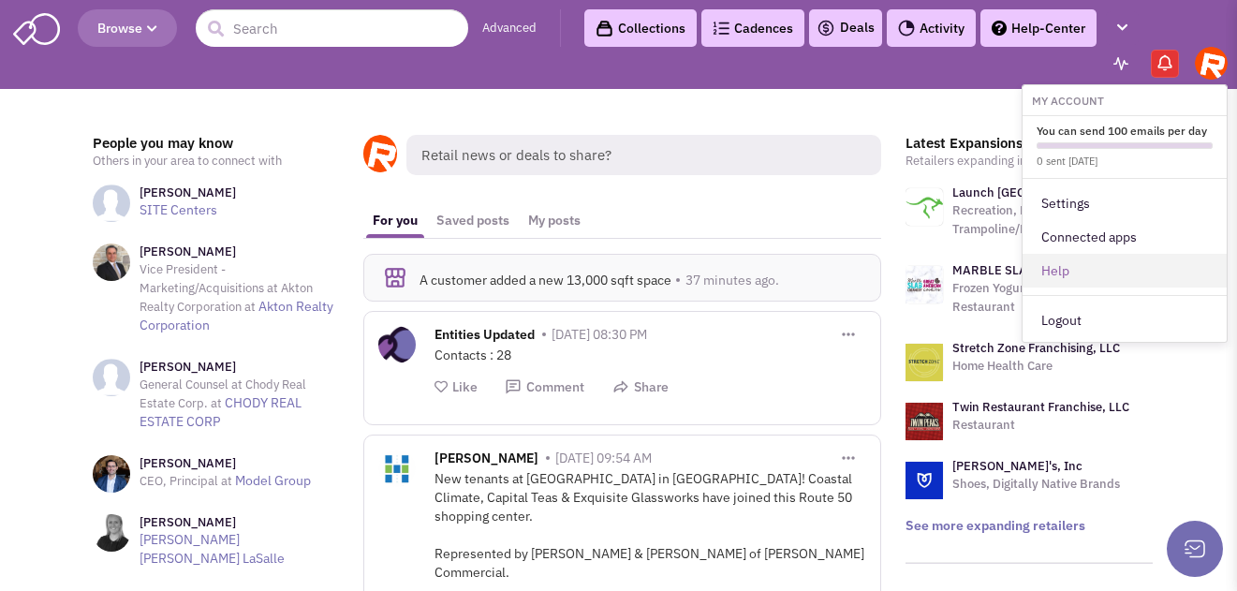
click at [1059, 265] on link "Help" at bounding box center [1124, 271] width 204 height 34
